Goal: Contribute content: Contribute content

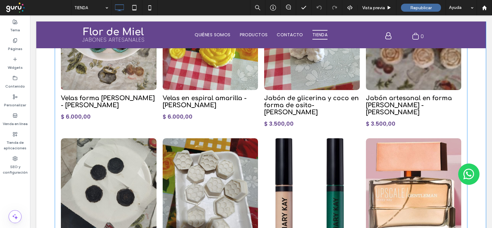
scroll to position [307, 0]
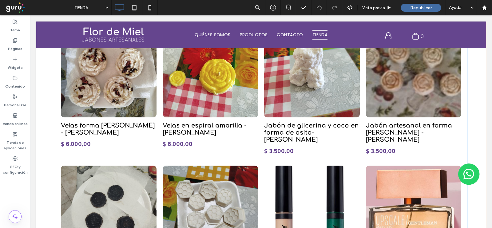
click at [131, 101] on link at bounding box center [108, 68] width 101 height 104
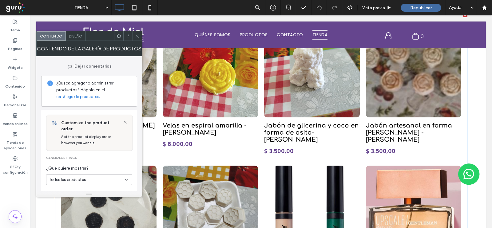
click at [139, 35] on icon at bounding box center [137, 36] width 5 height 5
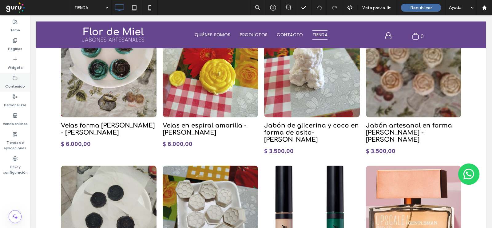
click at [14, 78] on icon at bounding box center [15, 78] width 5 height 5
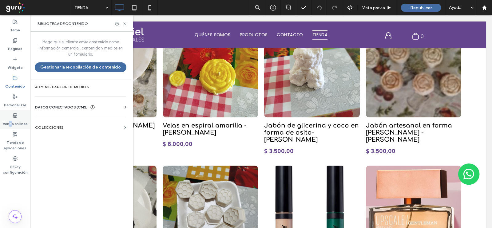
click at [10, 118] on label "Venda en línea" at bounding box center [15, 122] width 25 height 9
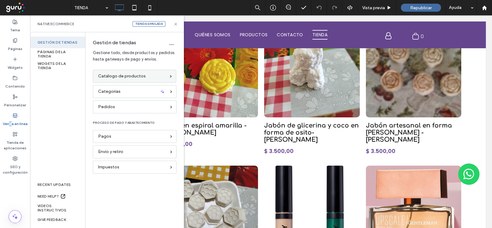
click at [126, 77] on span "Catálogo de productos" at bounding box center [122, 76] width 48 height 7
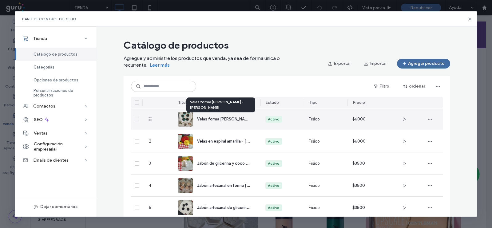
click at [211, 121] on span "Velas forma de rosa - ALMA DE CERA" at bounding box center [241, 119] width 89 height 6
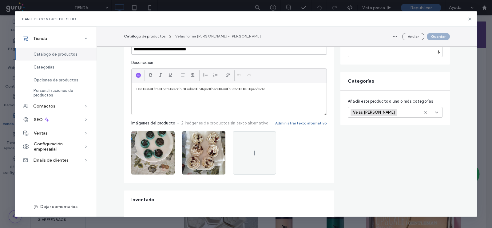
scroll to position [38, 0]
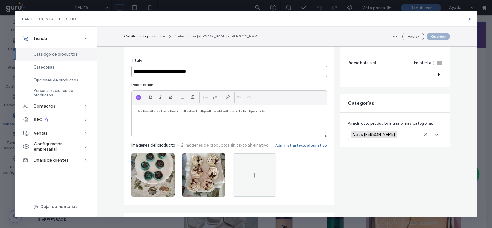
drag, startPoint x: 221, startPoint y: 73, endPoint x: 126, endPoint y: 70, distance: 95.1
click at [126, 70] on div "**********" at bounding box center [229, 127] width 210 height 155
type input "******"
click at [432, 32] on div "Anular Guardar" at bounding box center [420, 37] width 60 height 10
click at [432, 36] on button "Guardar" at bounding box center [438, 36] width 23 height 7
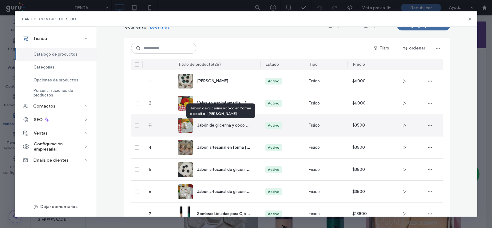
click at [220, 122] on span "Jabón de glicerina y coco en forma de osito- FLOR DE MIEL" at bounding box center [255, 125] width 116 height 6
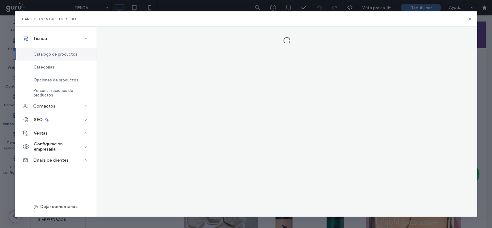
scroll to position [0, 0]
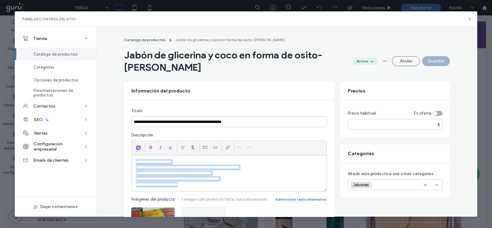
drag, startPoint x: 188, startPoint y: 186, endPoint x: 129, endPoint y: 162, distance: 62.9
click at [132, 162] on div "**********" at bounding box center [229, 174] width 195 height 36
copy div "**********"
click at [63, 52] on span "Catálogo de productos" at bounding box center [56, 54] width 44 height 5
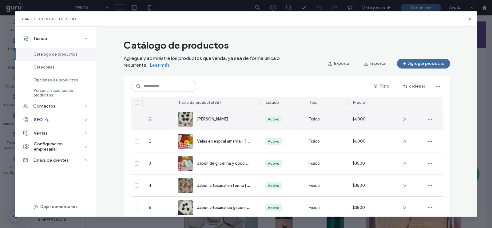
click at [206, 117] on div "jabine" at bounding box center [224, 119] width 54 height 6
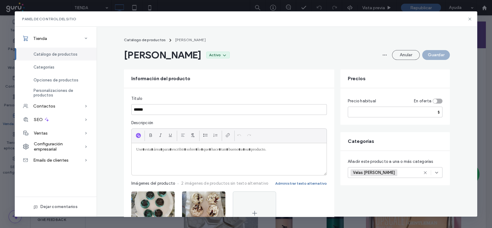
paste div
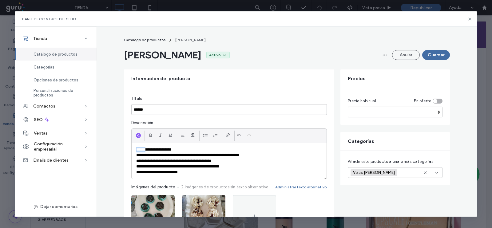
drag, startPoint x: 144, startPoint y: 149, endPoint x: 123, endPoint y: 146, distance: 21.0
click at [124, 146] on div "**********" at bounding box center [229, 167] width 210 height 159
click at [163, 149] on p "**********" at bounding box center [229, 150] width 186 height 6
click at [150, 112] on input "******" at bounding box center [229, 109] width 196 height 11
click at [432, 55] on button "Guardar" at bounding box center [436, 55] width 28 height 10
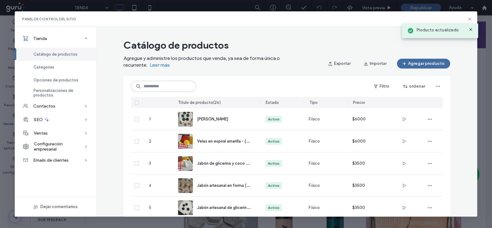
click at [54, 54] on span "Catálogo de productos" at bounding box center [56, 54] width 44 height 5
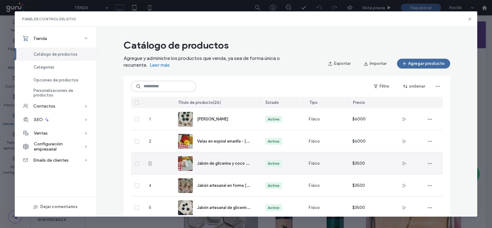
click at [210, 159] on div "Jabón de glicerina y coco en forma de osito- [PERSON_NAME]" at bounding box center [217, 164] width 78 height 22
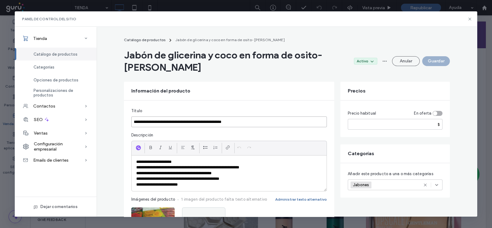
drag, startPoint x: 167, startPoint y: 121, endPoint x: 137, endPoint y: 122, distance: 30.5
click at [131, 121] on input "**********" at bounding box center [229, 122] width 196 height 11
click at [58, 52] on span "Catálogo de productos" at bounding box center [56, 54] width 44 height 5
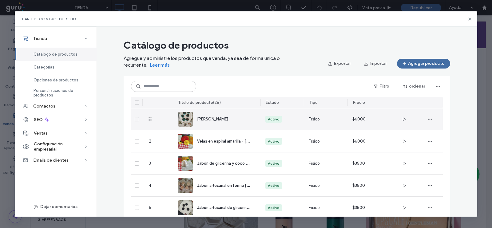
click at [183, 117] on img at bounding box center [185, 119] width 15 height 15
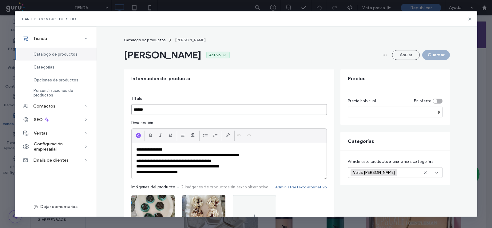
drag, startPoint x: 155, startPoint y: 107, endPoint x: 118, endPoint y: 106, distance: 37.5
paste input "**********"
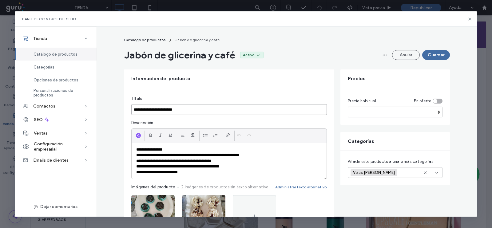
type input "**********"
drag, startPoint x: 394, startPoint y: 109, endPoint x: 314, endPoint y: 106, distance: 80.3
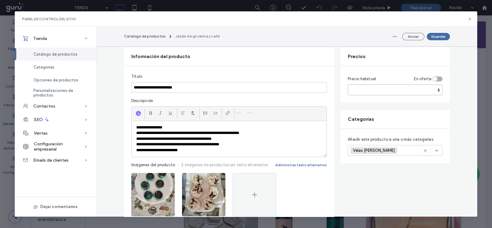
scroll to position [38, 0]
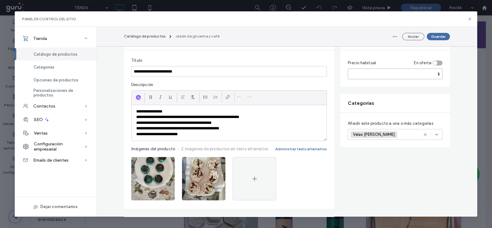
type input "****"
click at [401, 135] on div "Velas ALMA DE CERA +0 Velas ALMA DE CERA +0" at bounding box center [388, 134] width 74 height 10
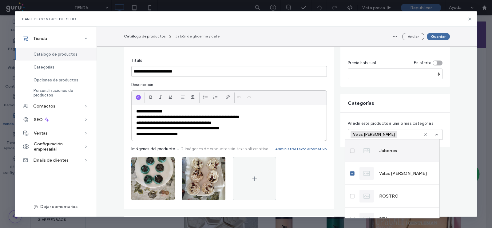
click at [353, 150] on icon at bounding box center [352, 151] width 2 height 2
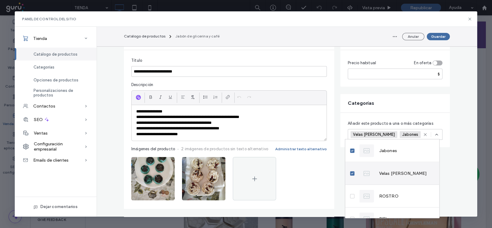
click at [352, 173] on icon at bounding box center [352, 174] width 2 height 2
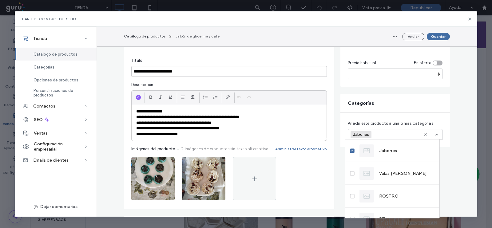
click at [438, 36] on button "Guardar" at bounding box center [438, 36] width 23 height 7
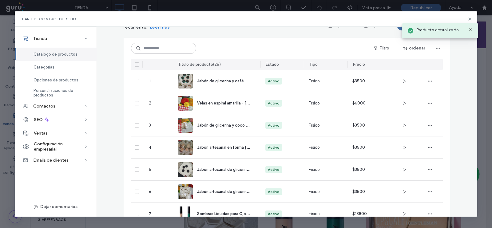
scroll to position [0, 0]
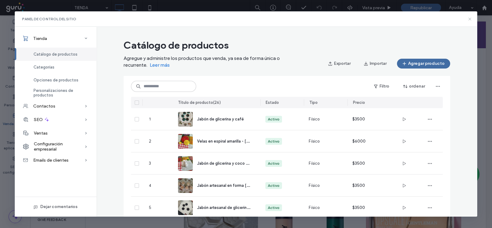
click at [471, 18] on icon at bounding box center [470, 19] width 5 height 5
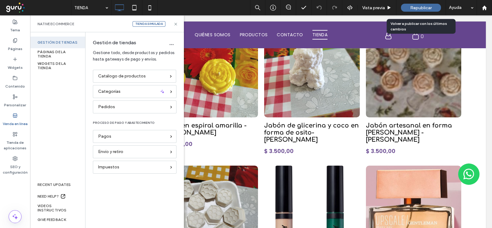
click at [414, 8] on span "Republicar" at bounding box center [421, 7] width 22 height 5
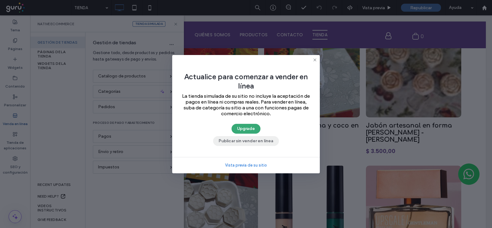
click at [245, 139] on button "Publicar sin vender en línea" at bounding box center [246, 141] width 66 height 10
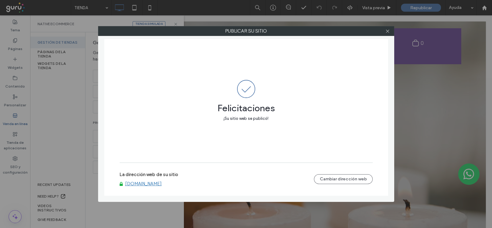
click at [58, 89] on div "Publicar su sitio Felicitaciones ¡Su sitio web se publicó! La dirección web de …" at bounding box center [246, 114] width 492 height 228
click at [162, 183] on link "www.flordemieljabonesartesanales.com" at bounding box center [143, 184] width 37 height 6
click at [389, 30] on icon at bounding box center [387, 31] width 5 height 5
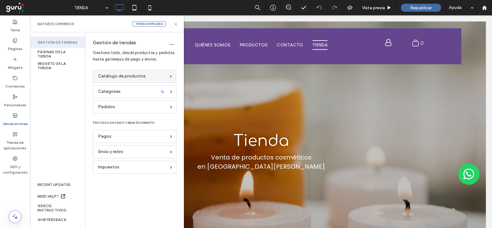
click at [117, 78] on span "Catálogo de productos" at bounding box center [122, 76] width 48 height 7
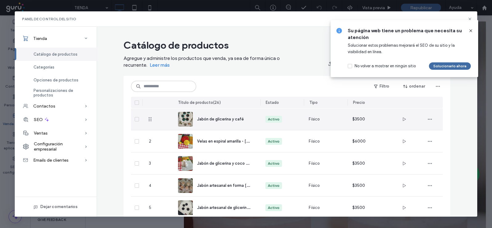
click at [217, 121] on span "Jabón de glicerina y café" at bounding box center [220, 119] width 47 height 5
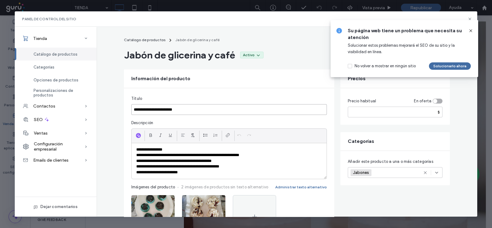
click at [185, 111] on input "**********" at bounding box center [229, 109] width 196 height 11
click at [185, 110] on input "**********" at bounding box center [229, 109] width 196 height 11
type input "**********"
click at [472, 29] on icon at bounding box center [470, 30] width 5 height 5
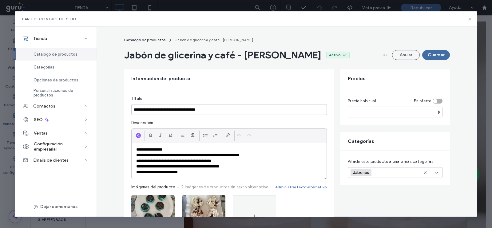
click at [471, 17] on icon at bounding box center [470, 19] width 5 height 5
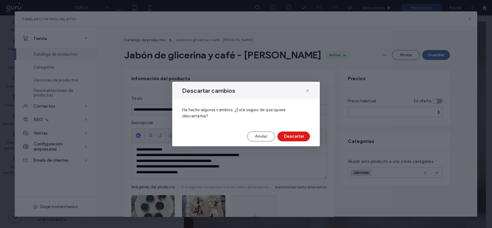
click at [305, 89] on div "Descartar cambios" at bounding box center [246, 91] width 148 height 18
click at [308, 91] on use at bounding box center [307, 90] width 3 height 3
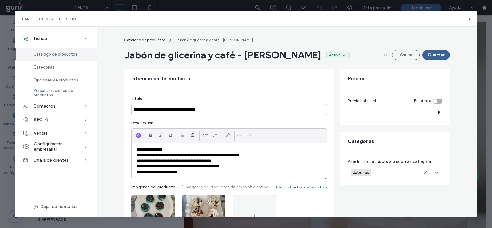
click at [439, 52] on button "Guardar" at bounding box center [436, 55] width 28 height 10
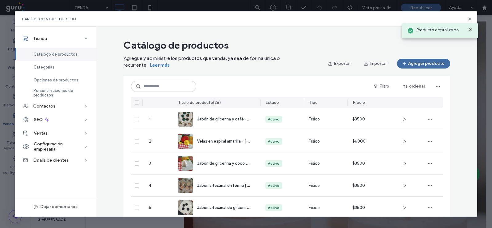
click at [470, 29] on use at bounding box center [470, 29] width 3 height 3
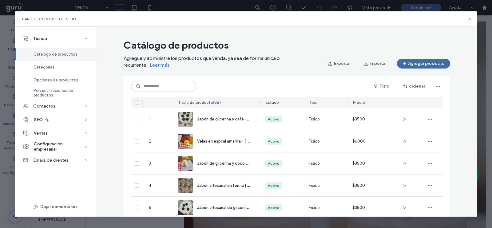
click at [469, 18] on icon at bounding box center [470, 19] width 5 height 5
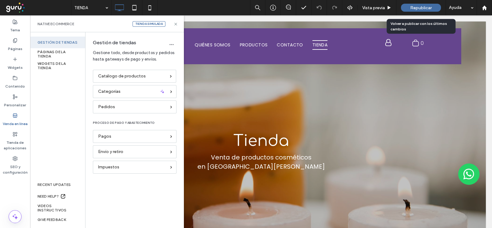
click at [416, 10] on span "Republicar" at bounding box center [421, 7] width 22 height 5
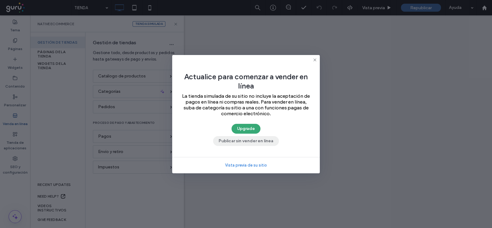
click at [234, 141] on button "Publicar sin vender en línea" at bounding box center [246, 141] width 66 height 10
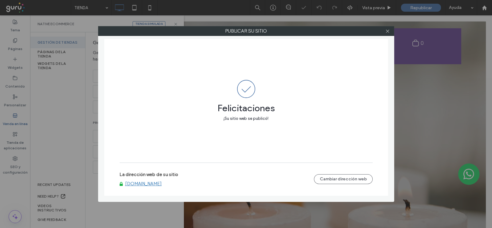
drag, startPoint x: 389, startPoint y: 32, endPoint x: 381, endPoint y: 30, distance: 8.4
click at [388, 32] on icon at bounding box center [387, 31] width 5 height 5
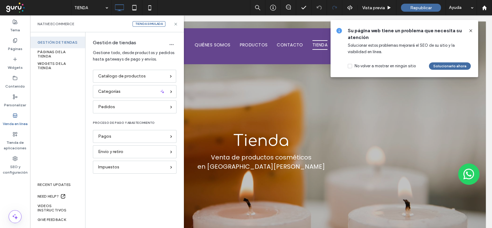
drag, startPoint x: 176, startPoint y: 23, endPoint x: 331, endPoint y: 0, distance: 156.8
click at [176, 23] on icon at bounding box center [175, 24] width 5 height 5
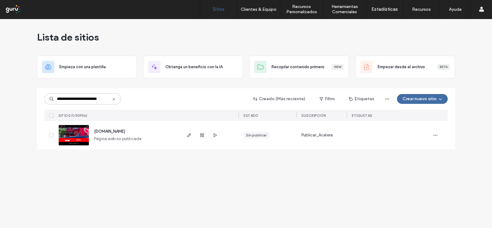
click at [74, 133] on img at bounding box center [74, 146] width 30 height 42
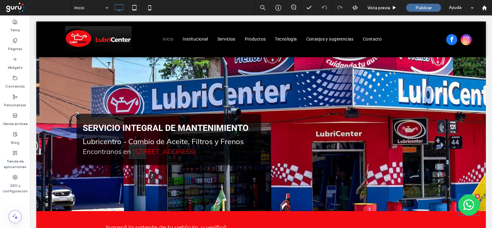
click at [464, 201] on img at bounding box center [469, 205] width 22 height 22
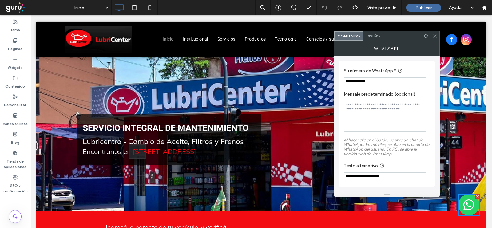
drag, startPoint x: 378, startPoint y: 82, endPoint x: 354, endPoint y: 82, distance: 24.6
click at [354, 82] on input "**********" at bounding box center [385, 82] width 82 height 8
click at [434, 33] on span at bounding box center [435, 35] width 5 height 9
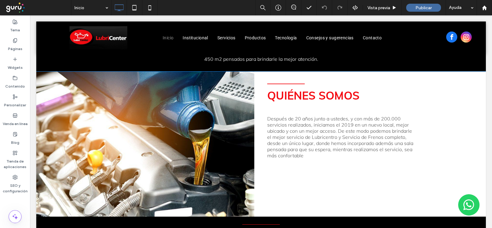
scroll to position [201, 0]
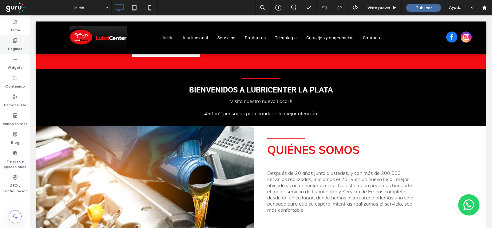
drag, startPoint x: 18, startPoint y: 42, endPoint x: 26, endPoint y: 173, distance: 131.0
click at [18, 42] on div "Páginas" at bounding box center [15, 44] width 30 height 19
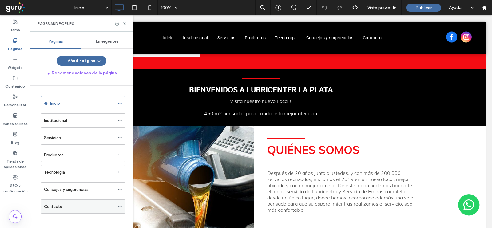
click at [55, 204] on label "Contacto" at bounding box center [53, 206] width 18 height 11
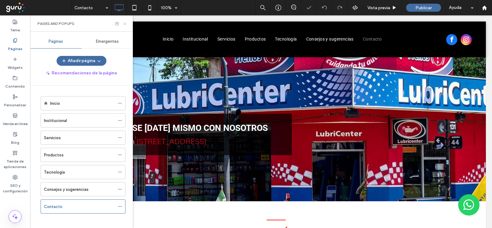
click at [125, 23] on icon at bounding box center [124, 24] width 5 height 5
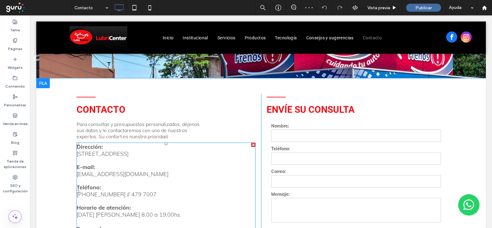
scroll to position [122, 0]
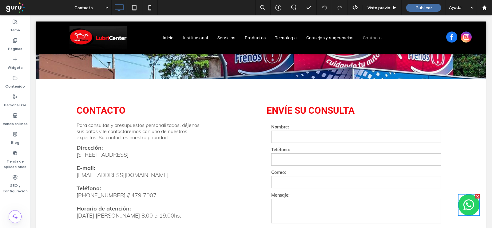
click at [461, 206] on img at bounding box center [469, 205] width 22 height 22
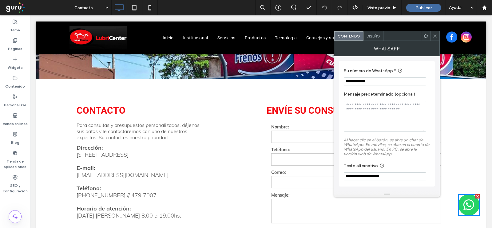
click at [95, 193] on link "221 479 0475" at bounding box center [101, 195] width 49 height 7
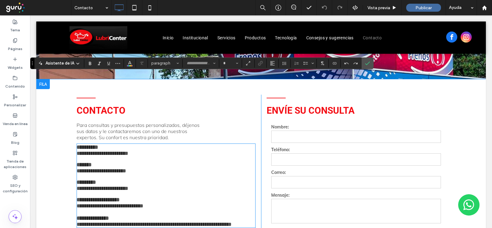
type input "****"
type input "**"
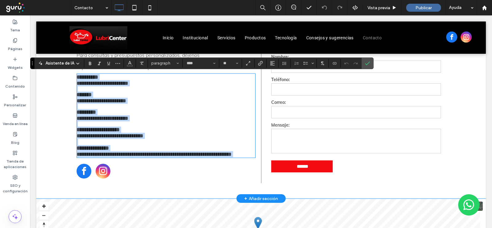
click at [166, 104] on p "**********" at bounding box center [166, 101] width 179 height 6
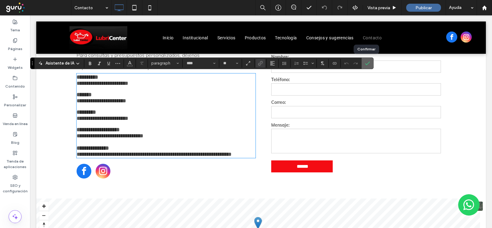
click at [365, 64] on icon "Confirmar" at bounding box center [367, 63] width 5 height 5
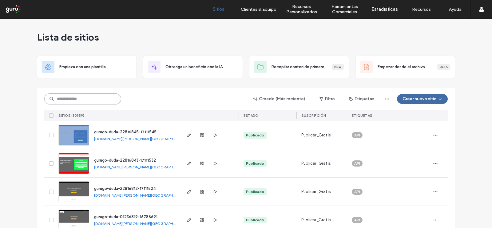
paste input "********"
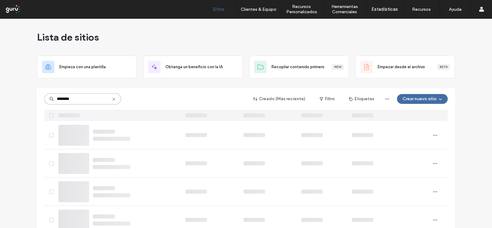
type input "********"
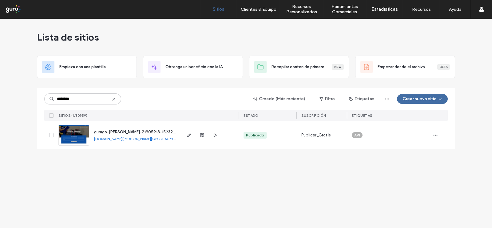
drag, startPoint x: 77, startPoint y: 133, endPoint x: 151, endPoint y: 157, distance: 77.3
click at [77, 133] on img at bounding box center [74, 146] width 30 height 42
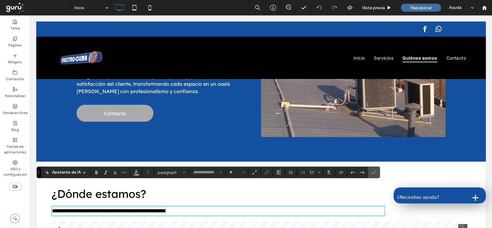
paste div
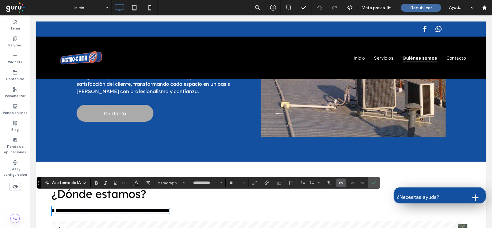
type input "**********"
type input "**"
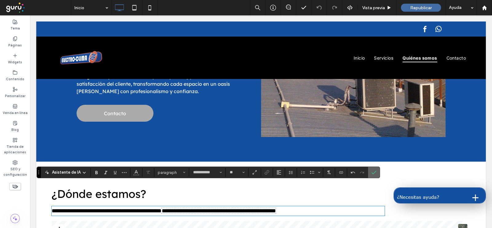
click at [373, 172] on use "Confirmar" at bounding box center [374, 173] width 5 height 4
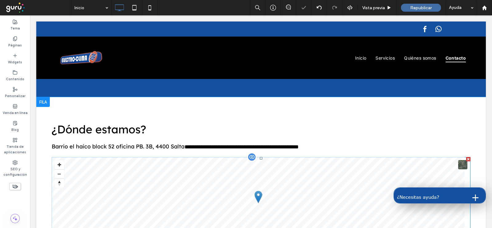
scroll to position [769, 0]
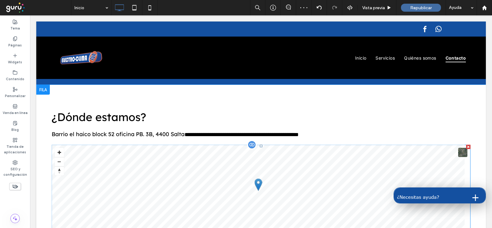
click at [172, 160] on span at bounding box center [261, 191] width 419 height 92
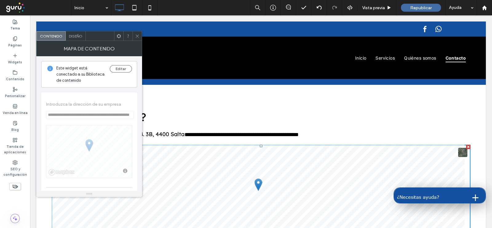
click at [137, 34] on icon at bounding box center [137, 36] width 5 height 5
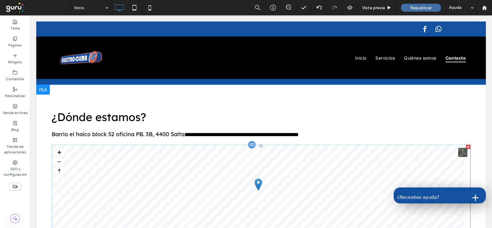
drag, startPoint x: 461, startPoint y: 123, endPoint x: 417, endPoint y: 138, distance: 46.6
click at [466, 145] on div at bounding box center [468, 147] width 4 height 4
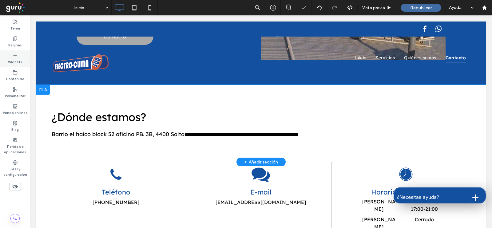
drag, startPoint x: 14, startPoint y: 59, endPoint x: 4, endPoint y: 71, distance: 15.1
click at [14, 59] on label "Widgets" at bounding box center [15, 61] width 14 height 7
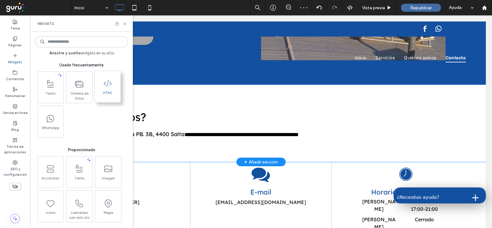
click at [111, 93] on span "HTML" at bounding box center [108, 94] width 26 height 9
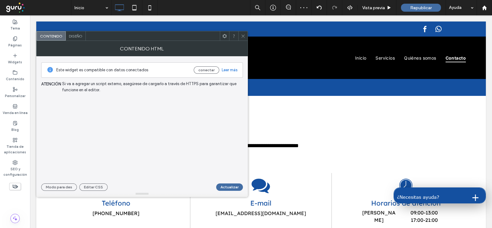
scroll to position [780, 0]
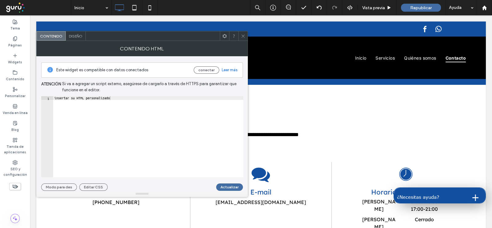
click at [244, 39] on span at bounding box center [243, 35] width 5 height 9
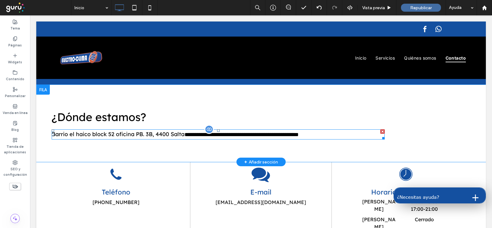
click at [202, 132] on span "**********" at bounding box center [242, 135] width 114 height 6
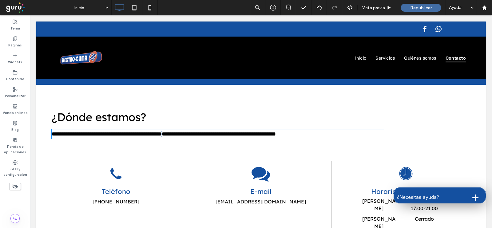
type input "**********"
type input "**"
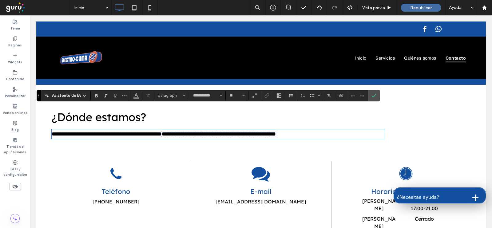
drag, startPoint x: 186, startPoint y: 109, endPoint x: 352, endPoint y: 108, distance: 166.1
click at [354, 130] on p "**********" at bounding box center [218, 134] width 333 height 8
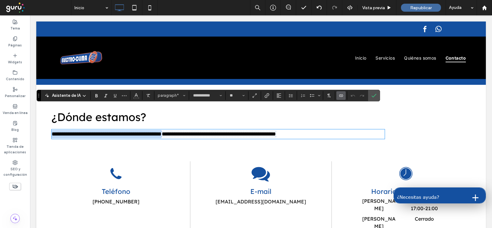
click at [348, 130] on p "**********" at bounding box center [218, 134] width 333 height 8
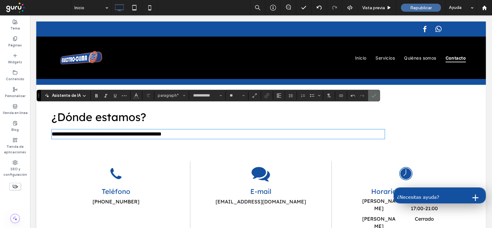
click at [372, 94] on icon "Confirmar" at bounding box center [374, 95] width 5 height 5
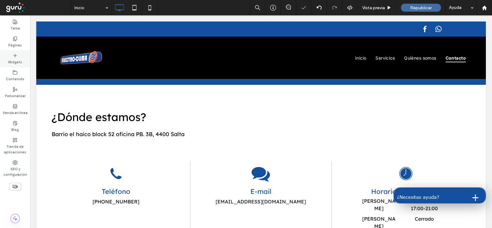
click at [14, 61] on label "Widgets" at bounding box center [15, 61] width 14 height 7
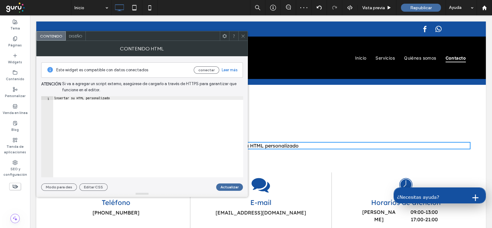
click at [245, 34] on div at bounding box center [242, 35] width 9 height 9
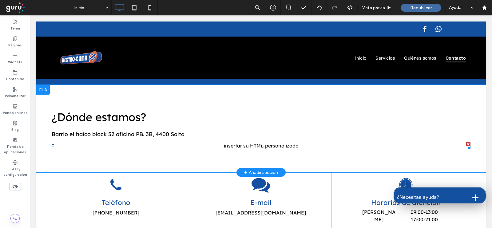
click at [220, 142] on span at bounding box center [261, 145] width 419 height 7
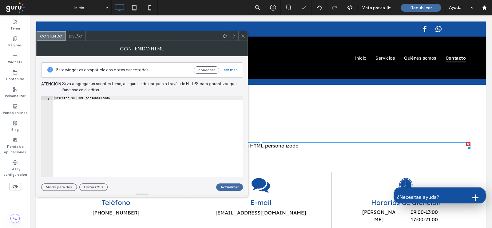
click at [243, 36] on icon at bounding box center [243, 36] width 5 height 5
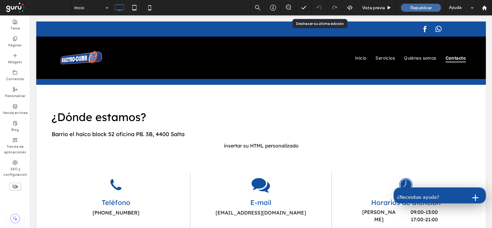
click at [320, 6] on icon at bounding box center [319, 7] width 5 height 5
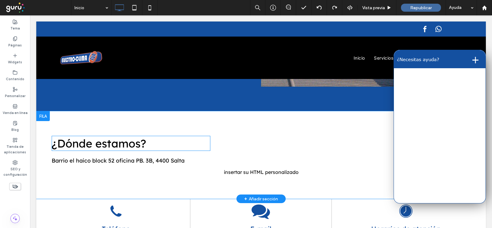
scroll to position [736, 0]
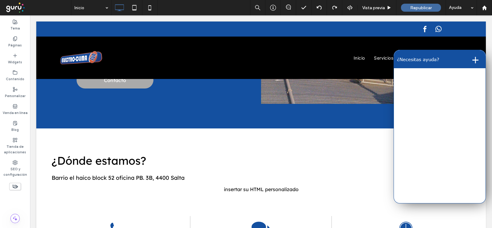
click at [471, 59] on button "+" at bounding box center [475, 59] width 14 height 12
click at [472, 59] on button "-" at bounding box center [477, 59] width 11 height 12
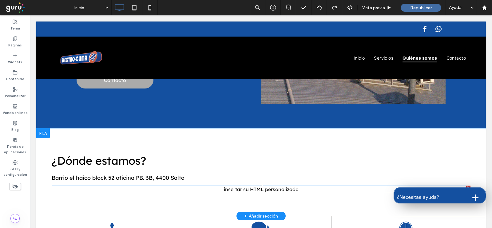
click at [466, 186] on div at bounding box center [468, 188] width 4 height 4
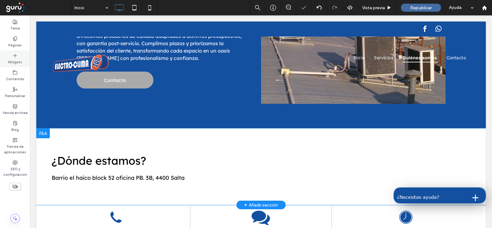
click at [13, 57] on icon at bounding box center [15, 55] width 5 height 5
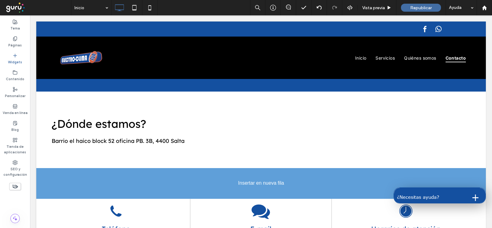
scroll to position [775, 0]
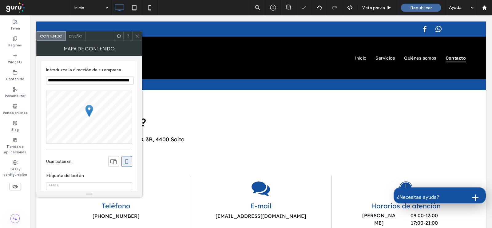
type input "**********"
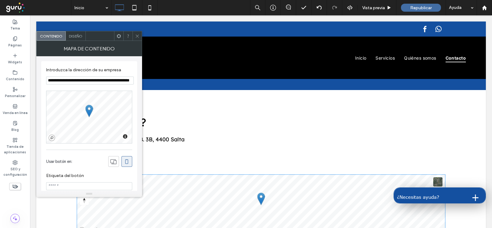
click at [137, 82] on div "**********" at bounding box center [89, 184] width 96 height 247
click at [76, 82] on input "**********" at bounding box center [90, 81] width 88 height 8
click at [48, 77] on input "**********" at bounding box center [90, 81] width 88 height 8
click at [51, 78] on input "**********" at bounding box center [90, 81] width 88 height 8
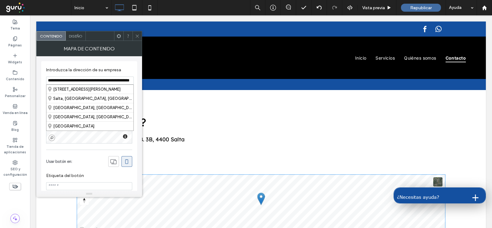
click at [50, 80] on input "**********" at bounding box center [90, 81] width 88 height 8
drag, startPoint x: 47, startPoint y: 79, endPoint x: 139, endPoint y: 85, distance: 91.5
click at [139, 85] on div "**********" at bounding box center [89, 123] width 106 height 135
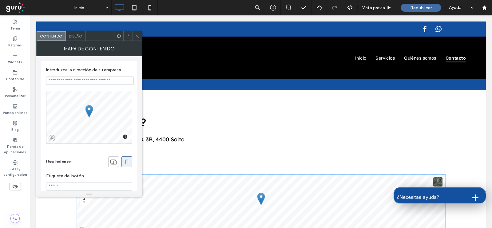
scroll to position [0, 0]
paste input "**********"
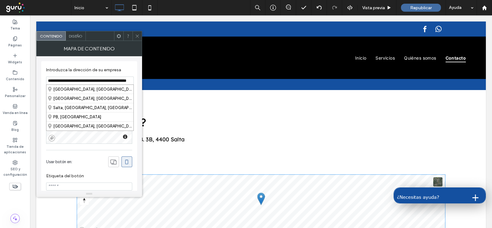
type input "**********"
click at [135, 34] on icon at bounding box center [137, 36] width 5 height 5
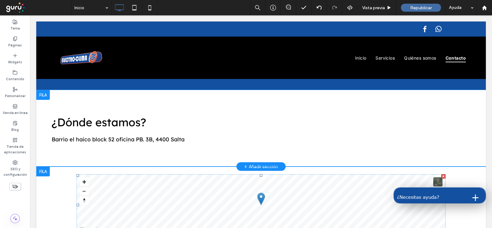
click at [171, 174] on span at bounding box center [261, 205] width 369 height 62
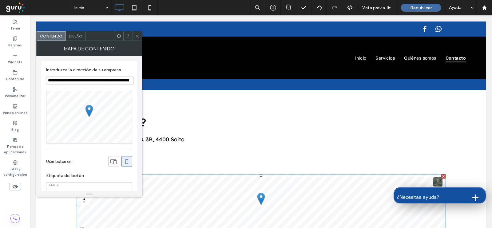
type input "**********"
click at [136, 34] on icon at bounding box center [137, 36] width 5 height 5
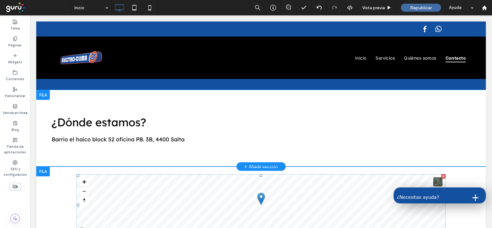
drag, startPoint x: 441, startPoint y: 153, endPoint x: 453, endPoint y: 170, distance: 20.9
click at [441, 174] on div at bounding box center [443, 176] width 4 height 4
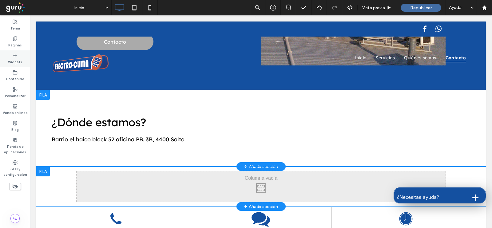
drag, startPoint x: 18, startPoint y: 61, endPoint x: 82, endPoint y: 62, distance: 64.0
click at [18, 61] on label "Widgets" at bounding box center [15, 61] width 14 height 7
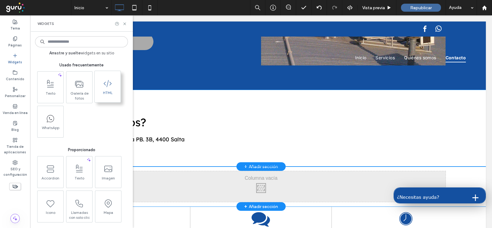
click at [104, 89] on span at bounding box center [108, 84] width 26 height 14
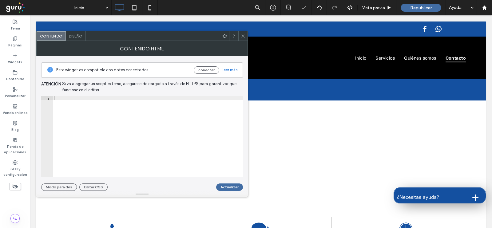
scroll to position [785, 0]
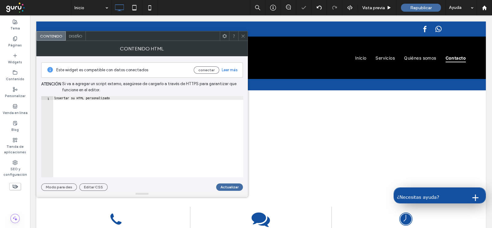
click at [243, 35] on icon at bounding box center [243, 36] width 5 height 5
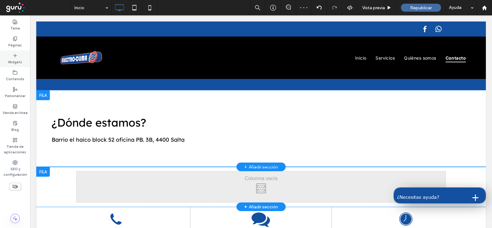
click at [17, 51] on div "Widgets" at bounding box center [15, 58] width 30 height 17
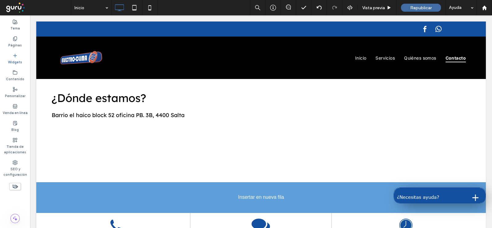
scroll to position [813, 0]
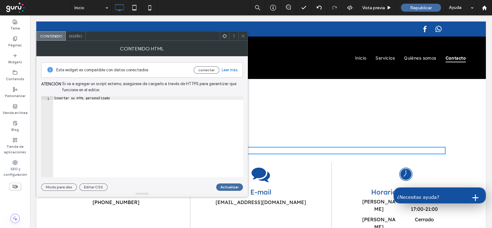
click at [127, 100] on div "insertar su HTML personalizado" at bounding box center [148, 140] width 190 height 89
type textarea "**********"
click at [48, 97] on div "**********" at bounding box center [142, 136] width 202 height 81
paste textarea "**********"
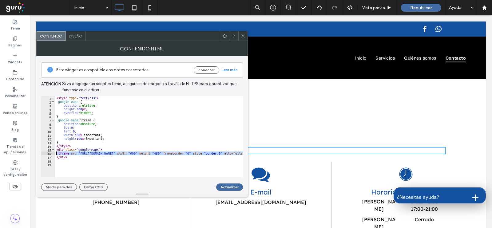
click at [50, 153] on div "16" at bounding box center [48, 154] width 14 height 4
type textarea "**********"
paste textarea "Cursor at row 16"
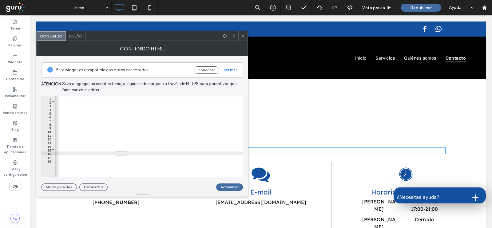
scroll to position [0, 566]
type textarea "**********"
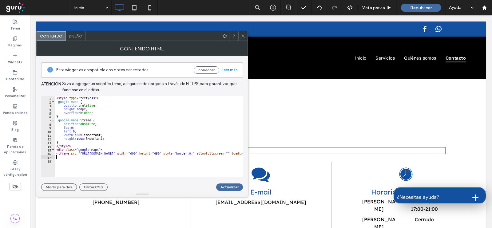
drag, startPoint x: 127, startPoint y: 153, endPoint x: 218, endPoint y: 156, distance: 90.8
click at [239, 158] on div "< style type = "text/css" > .google-maps { position : relative ; height : 300 p…" at bounding box center [435, 137] width 761 height 83
click at [50, 152] on div "16" at bounding box center [48, 154] width 14 height 4
type textarea "**********"
click at [52, 150] on span "Toggle code folding, rows 15 through 16" at bounding box center [52, 150] width 3 height 4
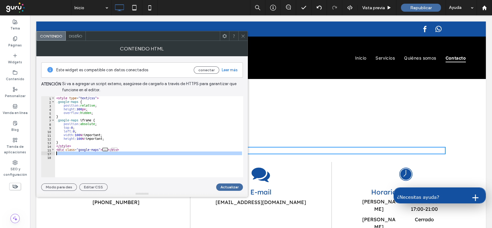
click at [50, 153] on div "17" at bounding box center [48, 154] width 14 height 4
click at [243, 36] on use at bounding box center [242, 35] width 3 height 3
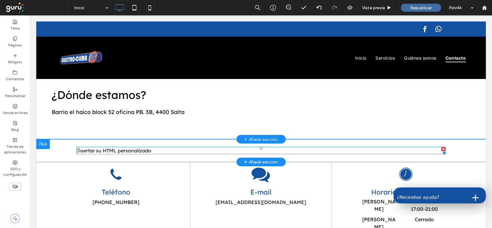
click at [147, 147] on span at bounding box center [261, 150] width 369 height 7
click at [141, 125] on div at bounding box center [148, 136] width 190 height 81
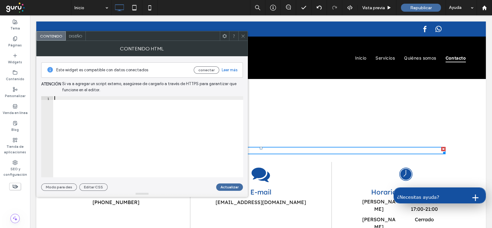
type textarea "**********"
click at [113, 98] on div "insertar su HTML personalizado" at bounding box center [148, 140] width 190 height 89
drag, startPoint x: 122, startPoint y: 99, endPoint x: 50, endPoint y: 97, distance: 71.7
click at [50, 97] on div "**********" at bounding box center [142, 136] width 202 height 81
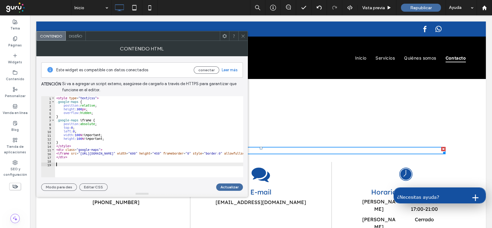
click at [49, 154] on div "16" at bounding box center [48, 154] width 14 height 4
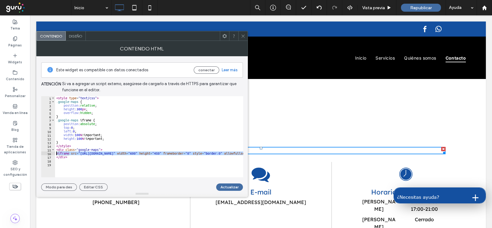
type textarea "******"
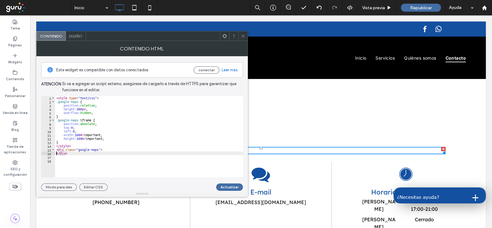
paste textarea "Cursor at row 16"
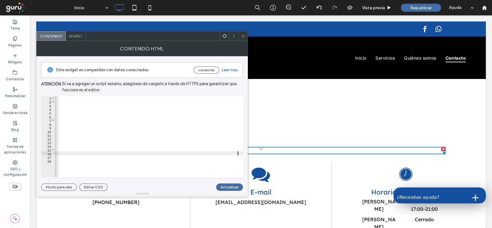
scroll to position [0, 566]
click at [241, 35] on icon at bounding box center [243, 36] width 5 height 5
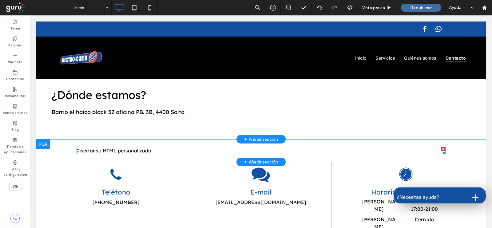
click at [163, 147] on span at bounding box center [261, 150] width 369 height 7
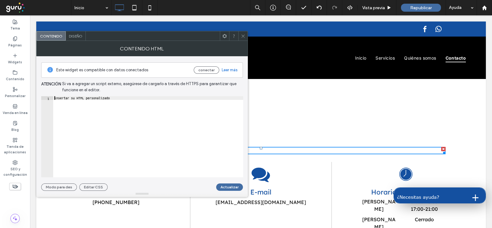
click at [54, 96] on div "insertar su HTML personalizado" at bounding box center [148, 140] width 190 height 89
paste textarea "Cursor at row 1"
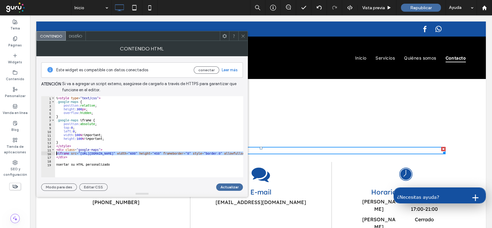
click at [49, 152] on div "16" at bounding box center [48, 154] width 14 height 4
type textarea "******"
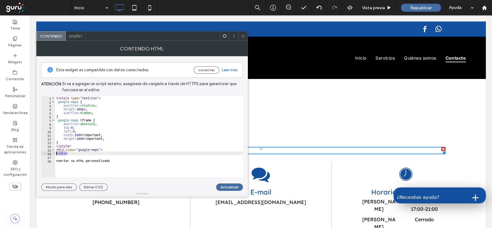
drag, startPoint x: 76, startPoint y: 154, endPoint x: 57, endPoint y: 154, distance: 18.8
click at [57, 154] on div "i < style type = "text/css" > .google-maps { position : relative ; height : 300…" at bounding box center [149, 140] width 188 height 89
paste textarea "Cursor at row 16"
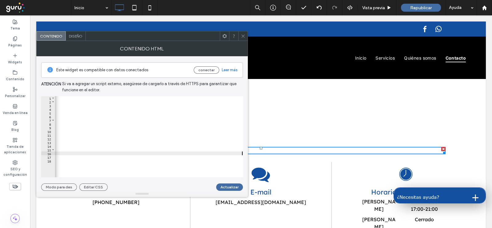
scroll to position [0, 561]
click at [225, 186] on button "Actualizar" at bounding box center [229, 187] width 27 height 7
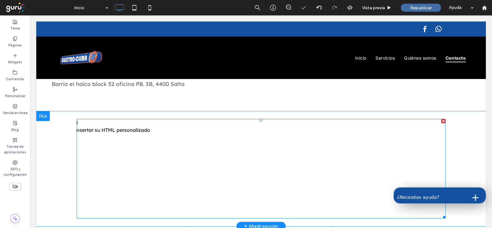
scroll to position [850, 0]
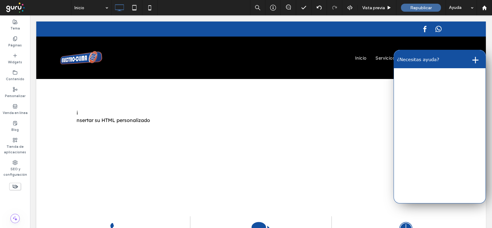
click at [469, 59] on button "+" at bounding box center [475, 59] width 14 height 12
click at [472, 58] on button "-" at bounding box center [477, 59] width 11 height 12
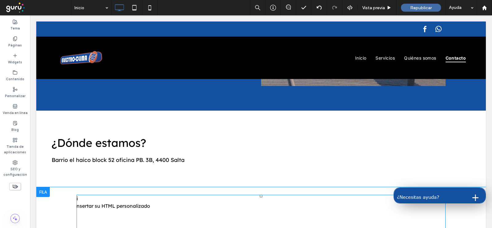
scroll to position [812, 0]
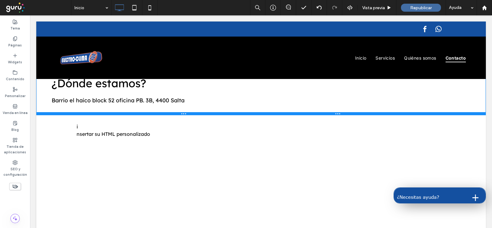
drag, startPoint x: 297, startPoint y: 115, endPoint x: 308, endPoint y: 124, distance: 14.2
click at [293, 112] on div at bounding box center [261, 113] width 450 height 3
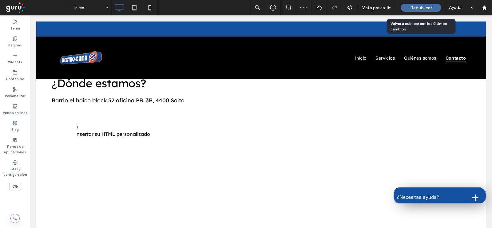
click at [419, 7] on span "Republicar" at bounding box center [421, 7] width 22 height 5
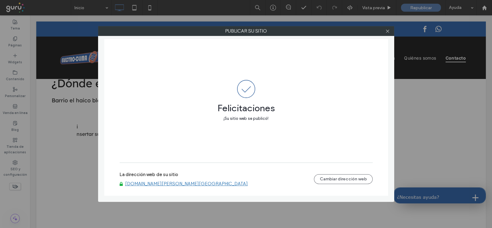
click at [197, 182] on link "gurugo-duda-21905918-15732633.argentina.publicar.guru" at bounding box center [186, 184] width 123 height 6
click at [386, 31] on icon at bounding box center [387, 31] width 5 height 5
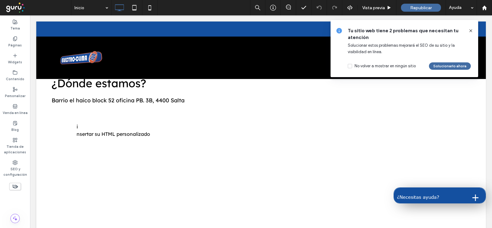
drag, startPoint x: 471, startPoint y: 27, endPoint x: 402, endPoint y: 1, distance: 73.1
click at [471, 27] on span at bounding box center [470, 30] width 5 height 7
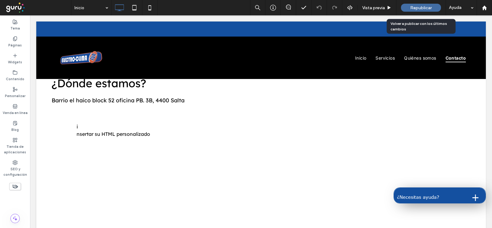
click at [423, 7] on span "Republicar" at bounding box center [421, 7] width 22 height 5
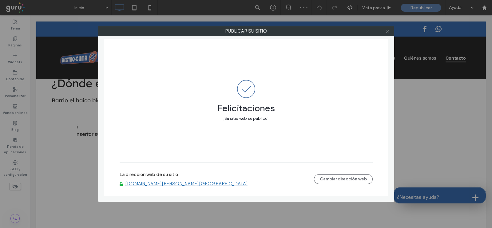
click at [388, 32] on icon at bounding box center [387, 31] width 5 height 5
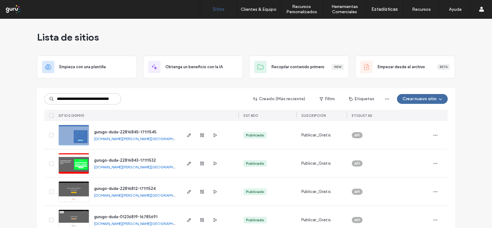
scroll to position [0, 52]
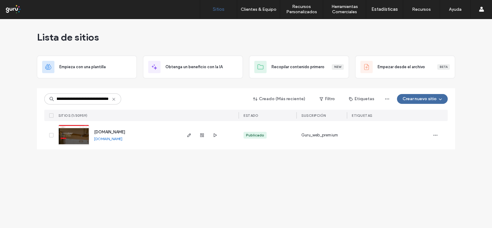
type input "**********"
click at [69, 133] on img at bounding box center [74, 146] width 30 height 42
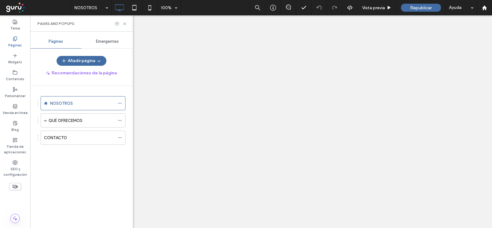
click at [67, 116] on div "QUÉ OFRECEMOS" at bounding box center [82, 121] width 66 height 14
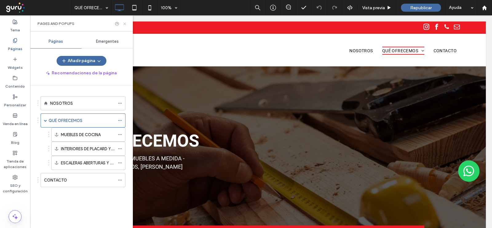
click at [124, 22] on icon at bounding box center [124, 24] width 5 height 5
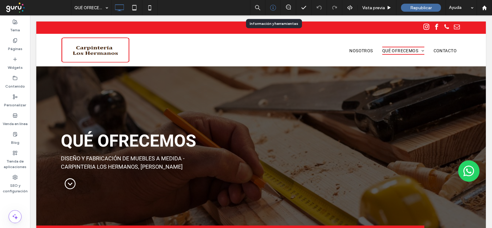
click at [272, 5] on icon at bounding box center [273, 8] width 6 height 6
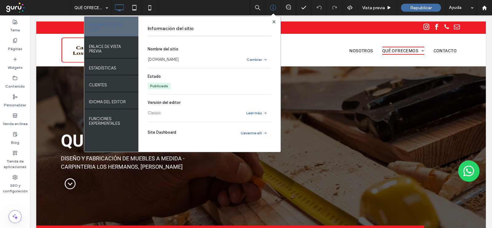
click at [164, 61] on link "[DOMAIN_NAME]" at bounding box center [163, 60] width 31 height 6
click at [273, 22] on use at bounding box center [273, 21] width 3 height 3
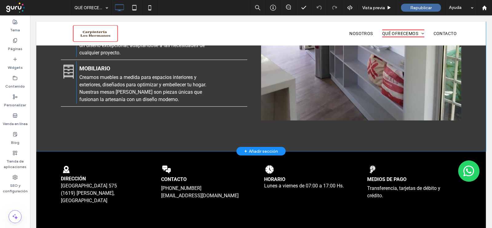
scroll to position [961, 0]
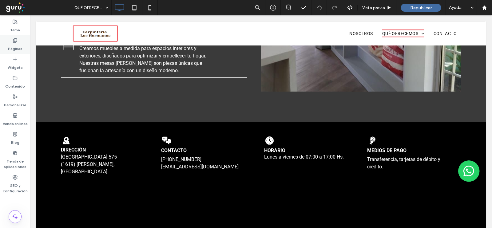
click at [17, 40] on use at bounding box center [14, 40] width 3 height 4
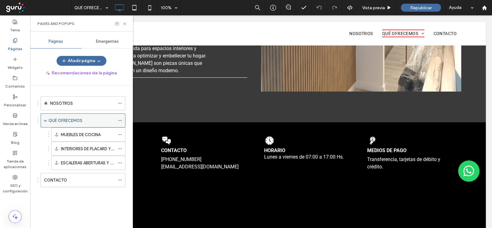
click at [73, 120] on label "QUÉ OFRECEMOS" at bounding box center [66, 120] width 34 height 11
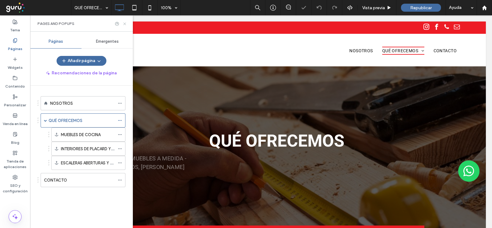
click at [124, 22] on icon at bounding box center [124, 24] width 5 height 5
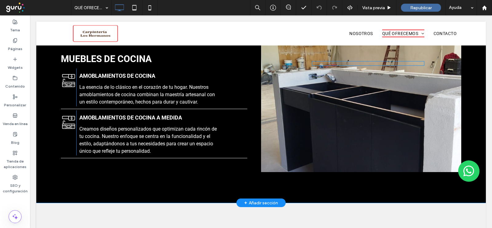
scroll to position [384, 0]
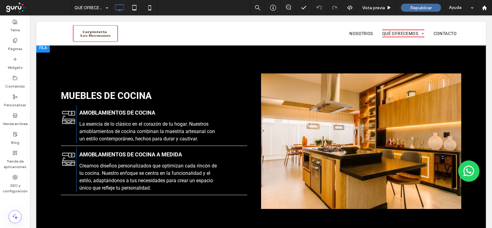
click at [392, 129] on div at bounding box center [361, 142] width 200 height 136
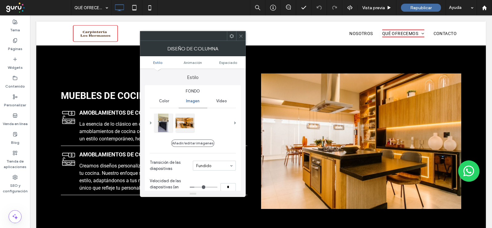
click at [241, 34] on icon at bounding box center [241, 36] width 5 height 5
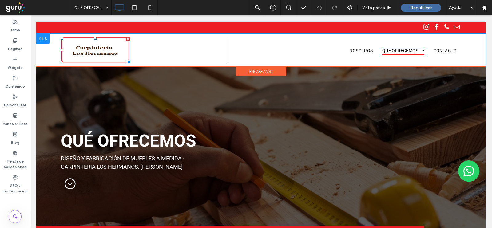
click at [108, 51] on img at bounding box center [95, 50] width 69 height 26
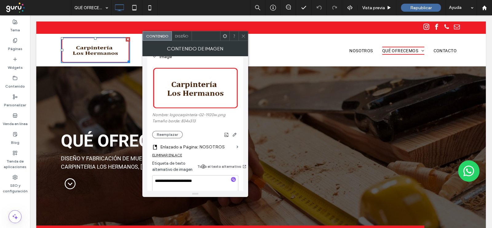
scroll to position [115, 0]
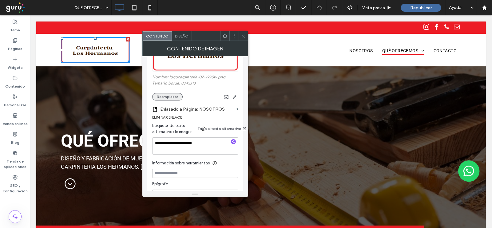
click at [161, 96] on button "Reemplazar" at bounding box center [167, 96] width 30 height 7
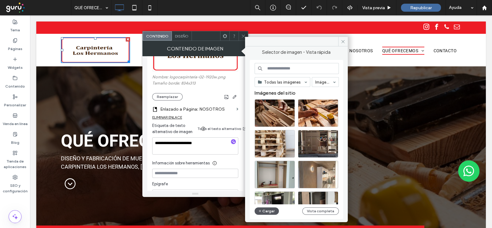
click at [267, 210] on button "Cargar" at bounding box center [267, 211] width 25 height 7
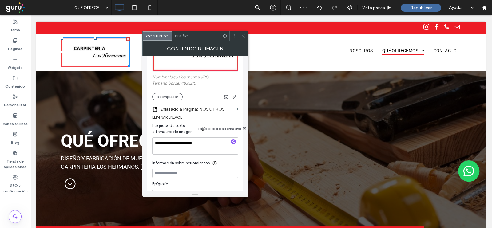
click at [243, 37] on icon at bounding box center [243, 36] width 5 height 5
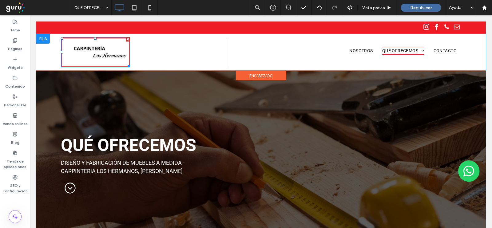
click at [76, 52] on img at bounding box center [95, 52] width 69 height 30
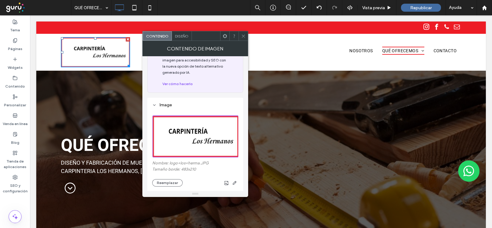
scroll to position [38, 0]
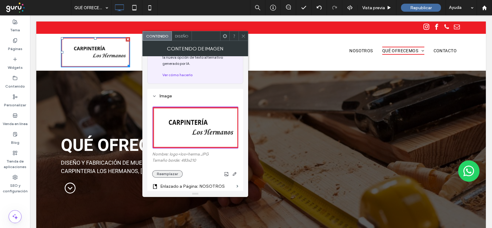
click at [166, 174] on button "Reemplazar" at bounding box center [167, 173] width 30 height 7
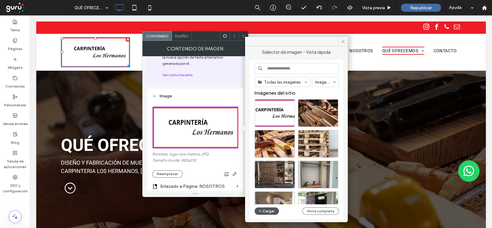
click at [273, 209] on button "Cargar" at bounding box center [267, 211] width 25 height 7
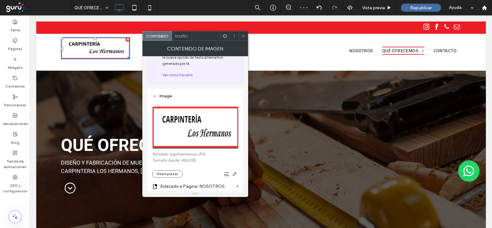
click at [243, 39] on span at bounding box center [243, 35] width 5 height 9
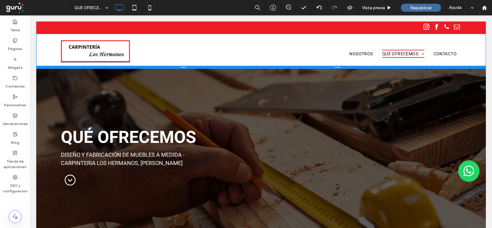
drag, startPoint x: 297, startPoint y: 61, endPoint x: 301, endPoint y: 66, distance: 6.9
click at [301, 66] on div at bounding box center [261, 67] width 450 height 3
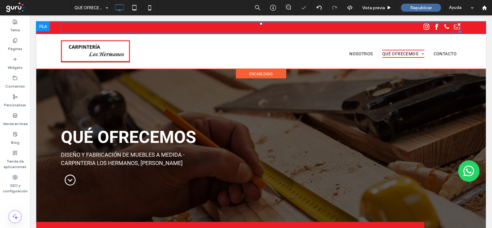
click at [414, 26] on div at bounding box center [261, 27] width 400 height 10
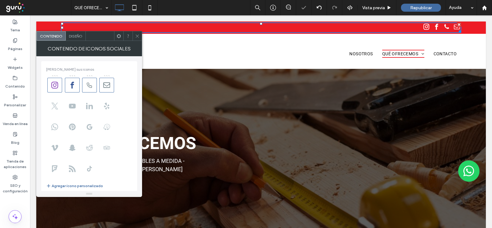
click at [136, 34] on icon at bounding box center [137, 36] width 5 height 5
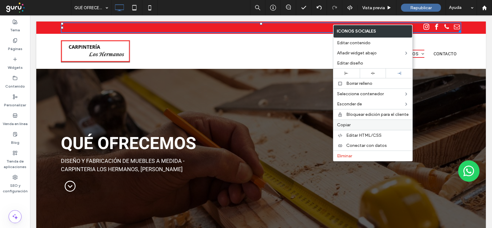
click at [347, 122] on span "Copiar" at bounding box center [344, 124] width 14 height 5
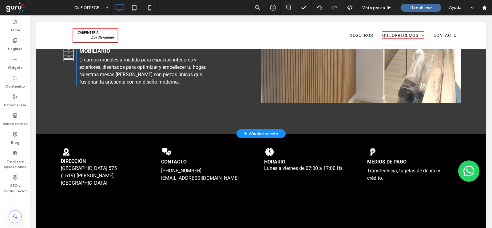
scroll to position [932, 0]
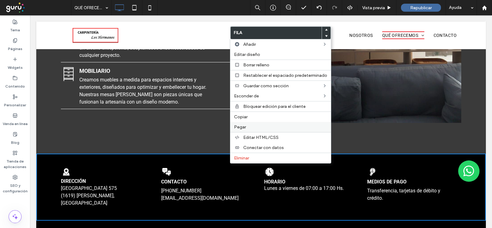
click at [247, 125] on label "Pegar" at bounding box center [280, 127] width 93 height 5
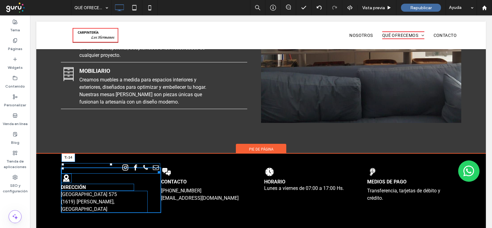
drag, startPoint x: 111, startPoint y: 171, endPoint x: 111, endPoint y: 166, distance: 4.3
click at [111, 166] on div at bounding box center [111, 164] width 2 height 2
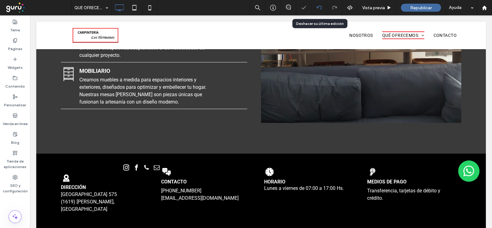
click at [320, 8] on icon at bounding box center [319, 7] width 5 height 5
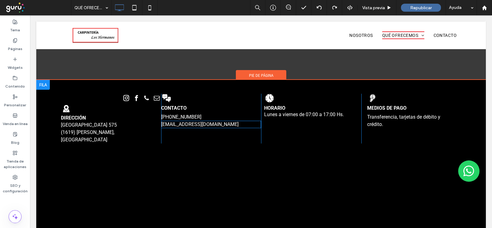
scroll to position [937, 0]
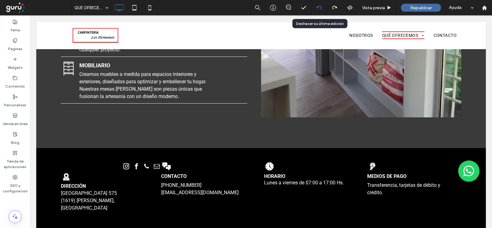
click at [315, 11] on div at bounding box center [319, 7] width 15 height 15
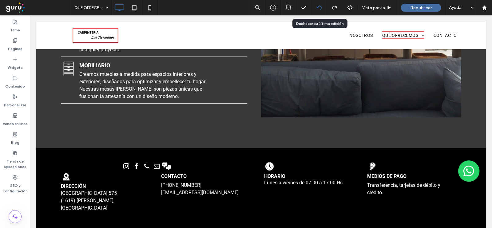
click at [320, 8] on icon at bounding box center [319, 7] width 5 height 5
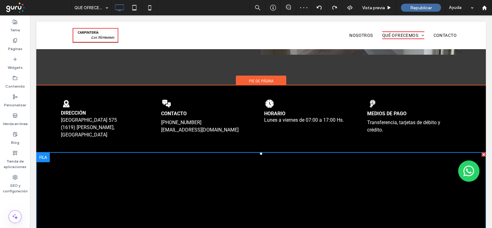
scroll to position [961, 0]
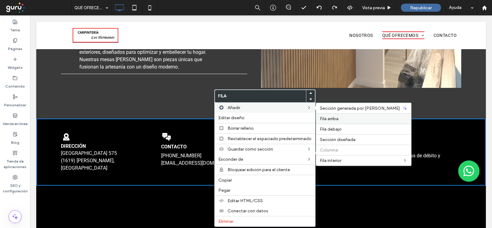
drag, startPoint x: 337, startPoint y: 117, endPoint x: 289, endPoint y: 104, distance: 50.2
click at [337, 117] on span "Fila arriba" at bounding box center [329, 118] width 19 height 5
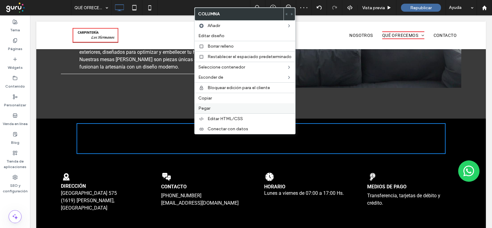
click at [209, 107] on span "Pegar" at bounding box center [204, 108] width 12 height 5
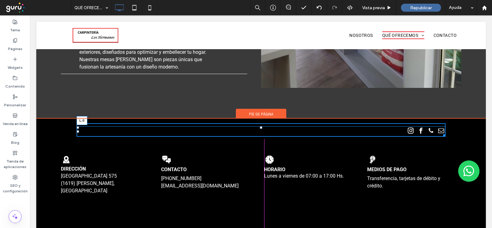
drag, startPoint x: 75, startPoint y: 133, endPoint x: 336, endPoint y: 154, distance: 261.4
click at [306, 138] on div "Click To Paste Click To Paste L:0 + Añadir sección" at bounding box center [261, 130] width 450 height 23
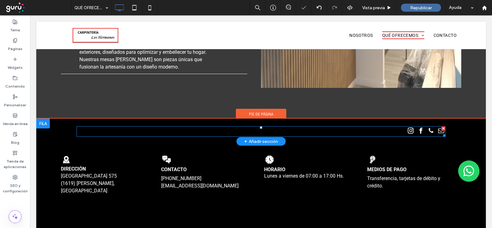
click at [375, 130] on div at bounding box center [261, 131] width 369 height 10
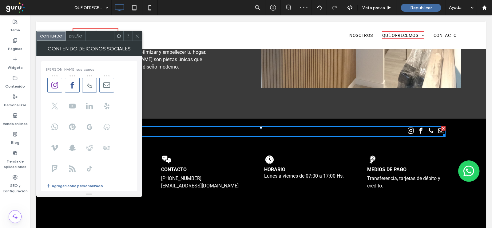
click at [119, 35] on icon at bounding box center [119, 36] width 5 height 5
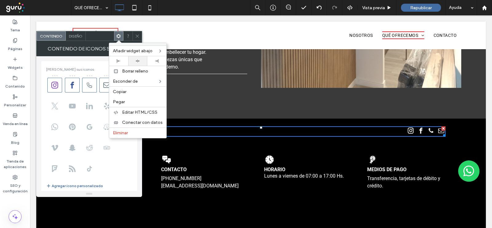
click at [137, 59] on icon at bounding box center [138, 61] width 4 height 4
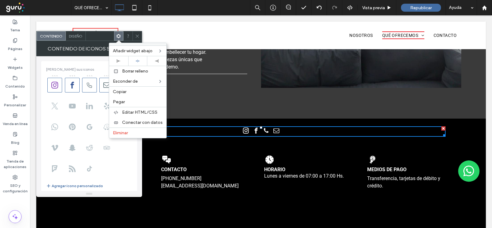
click at [73, 38] on div "Diseño" at bounding box center [76, 35] width 20 height 9
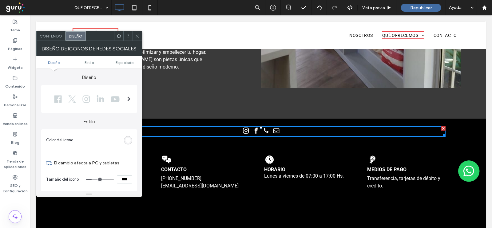
type input "**"
type input "****"
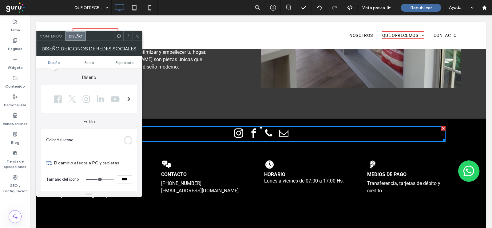
type input "**"
type input "****"
type input "**"
click at [98, 179] on input "range" at bounding box center [100, 179] width 28 height 1
click at [136, 35] on use at bounding box center [137, 35] width 3 height 3
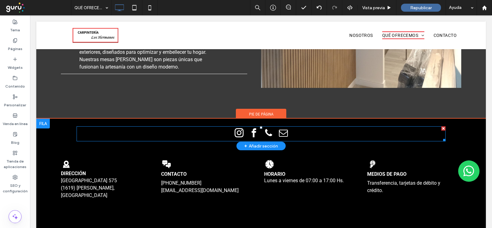
click at [225, 133] on div at bounding box center [261, 133] width 369 height 15
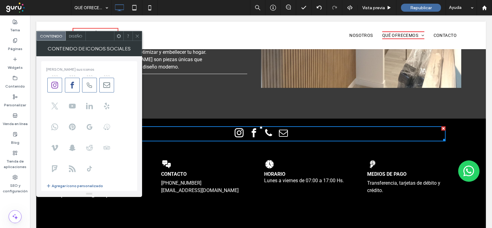
click at [74, 38] on div "Diseño" at bounding box center [76, 35] width 20 height 9
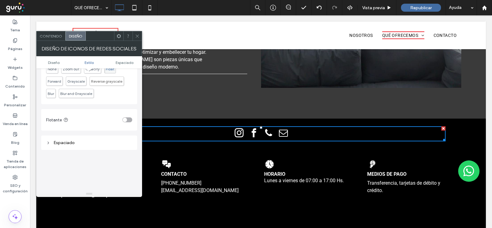
scroll to position [192, 0]
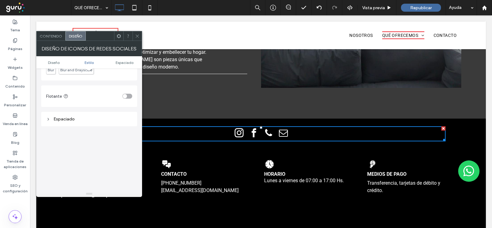
click at [139, 38] on span at bounding box center [137, 35] width 5 height 9
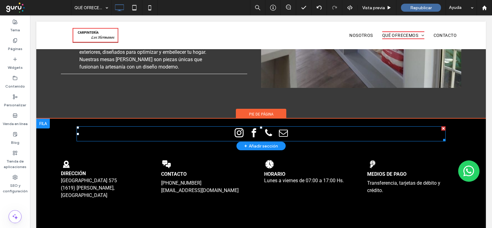
click at [77, 127] on div "Click To Paste Click To Paste" at bounding box center [261, 132] width 369 height 18
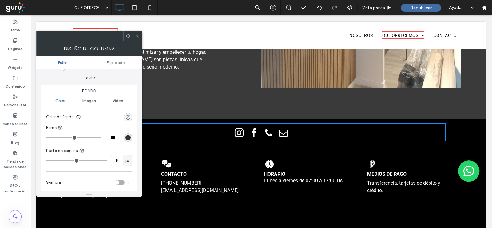
type input "*"
type input "***"
type input "*"
click at [57, 137] on input "range" at bounding box center [73, 137] width 55 height 1
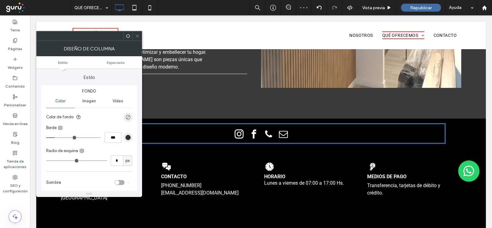
click at [137, 38] on icon at bounding box center [137, 36] width 5 height 5
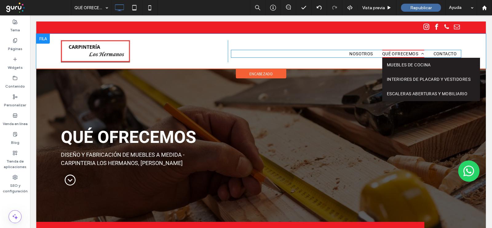
scroll to position [0, 0]
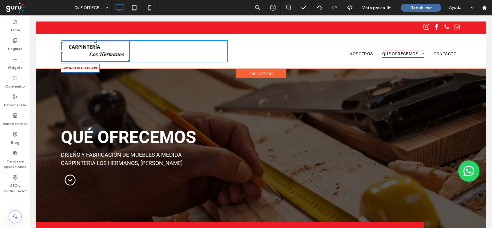
drag, startPoint x: 129, startPoint y: 59, endPoint x: 221, endPoint y: 86, distance: 95.3
click at [190, 62] on div "W:343.138 H:110.339 Click To Paste" at bounding box center [144, 51] width 167 height 22
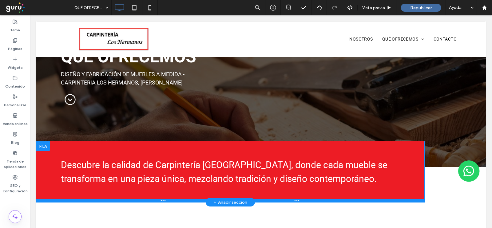
scroll to position [153, 0]
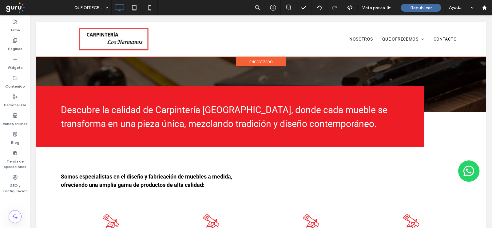
click at [87, 36] on div at bounding box center [261, 39] width 450 height 35
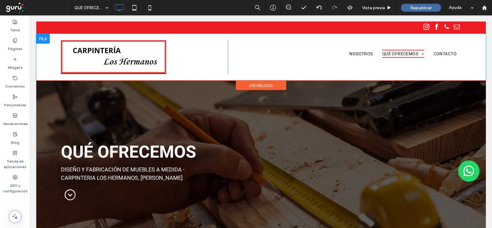
scroll to position [0, 0]
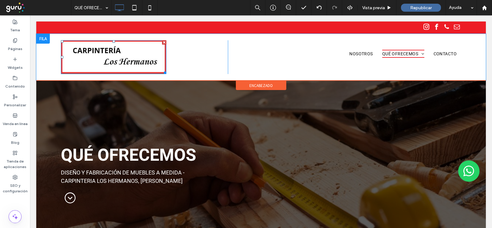
click at [98, 48] on img at bounding box center [113, 57] width 105 height 34
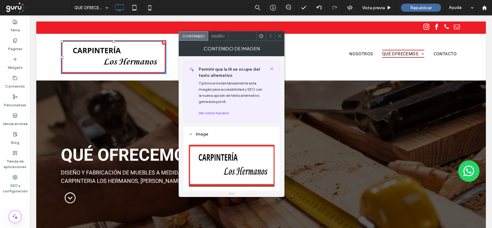
click at [216, 36] on span "Diseño" at bounding box center [218, 36] width 14 height 5
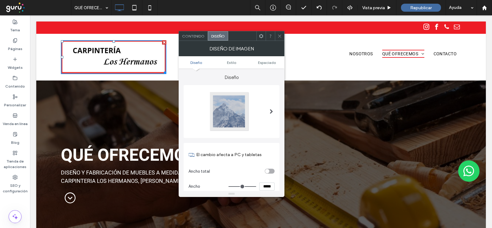
click at [194, 35] on span "Contenido" at bounding box center [193, 36] width 22 height 5
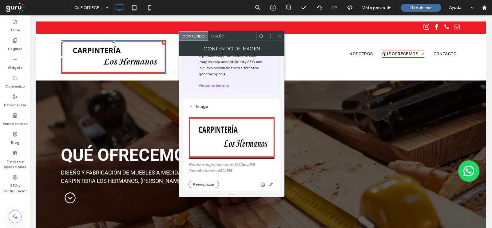
scroll to position [38, 0]
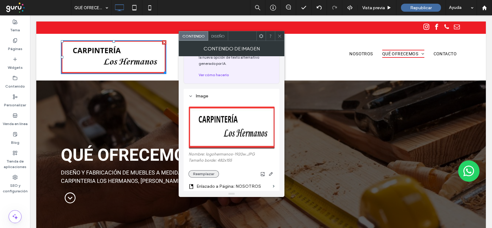
click at [206, 173] on button "Reemplazar" at bounding box center [204, 173] width 30 height 7
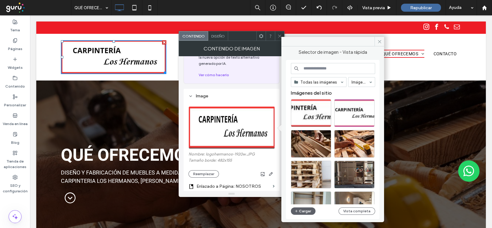
click at [300, 207] on div "Todas las imágenes Imágenes Imágenes del sitio Cargar Vista completa" at bounding box center [333, 139] width 84 height 153
click at [299, 209] on button "Cargar" at bounding box center [303, 211] width 25 height 7
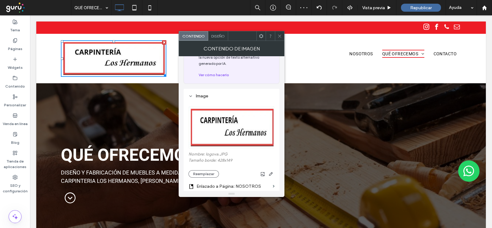
click at [277, 34] on icon at bounding box center [279, 36] width 5 height 5
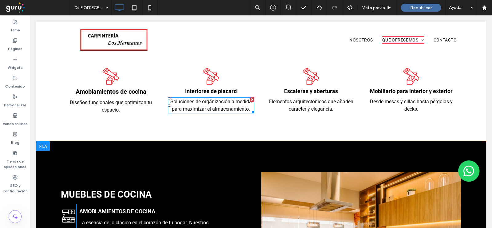
scroll to position [346, 0]
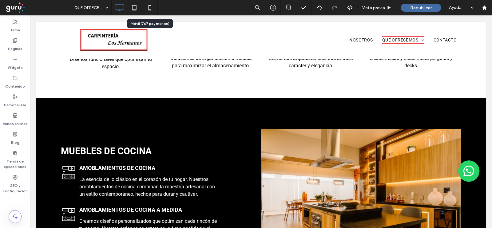
drag, startPoint x: 152, startPoint y: 10, endPoint x: 163, endPoint y: 15, distance: 12.2
click at [152, 10] on icon at bounding box center [150, 8] width 12 height 12
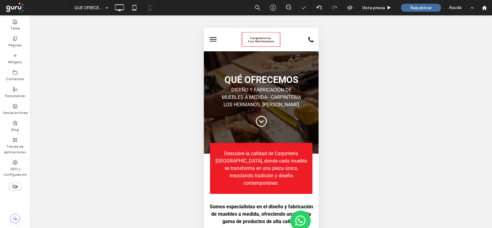
scroll to position [0, 0]
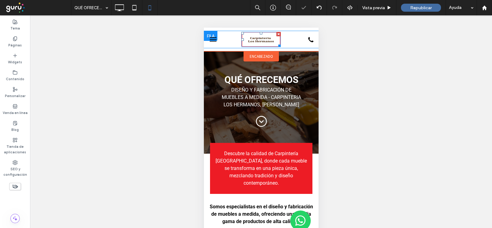
click at [264, 41] on img at bounding box center [260, 39] width 39 height 15
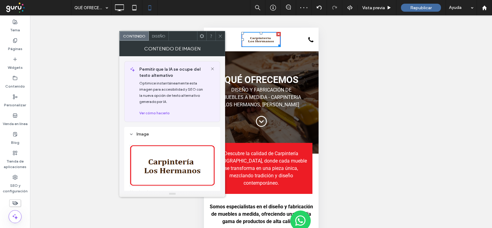
scroll to position [77, 0]
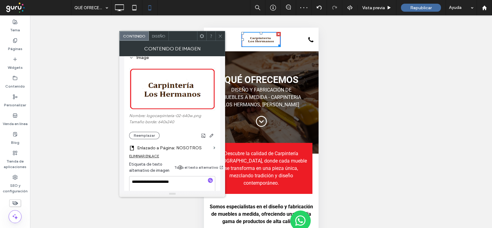
click at [146, 132] on div "Nombre: logocarpinteria-02-640w.png Tamaño borde: 640x240 Reemplazar" at bounding box center [172, 126] width 86 height 26
click at [144, 137] on button "Reemplazar" at bounding box center [144, 135] width 30 height 7
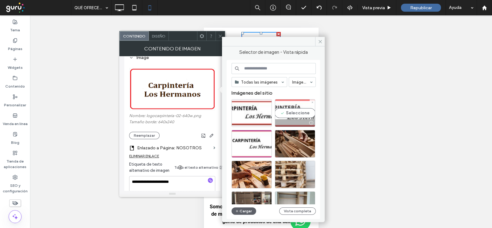
click at [285, 113] on div "Seleccione" at bounding box center [295, 113] width 40 height 28
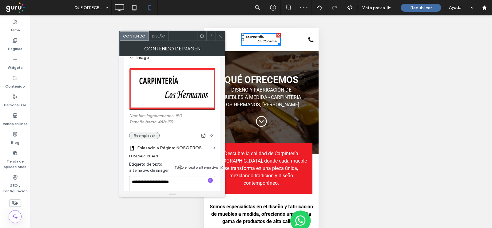
click at [139, 134] on button "Reemplazar" at bounding box center [144, 135] width 30 height 7
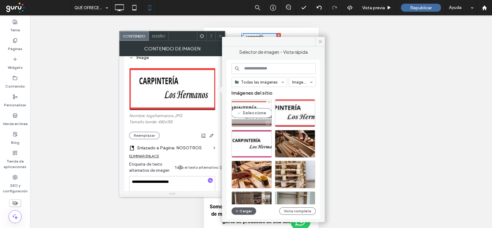
drag, startPoint x: 252, startPoint y: 108, endPoint x: 51, endPoint y: 80, distance: 202.8
click at [252, 108] on div "Seleccione" at bounding box center [252, 113] width 40 height 28
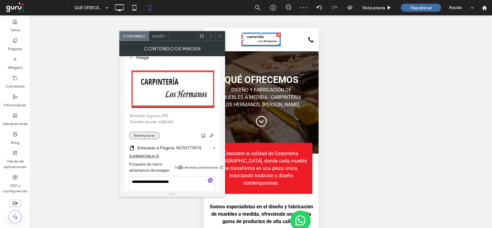
click at [140, 135] on button "Reemplazar" at bounding box center [144, 135] width 30 height 7
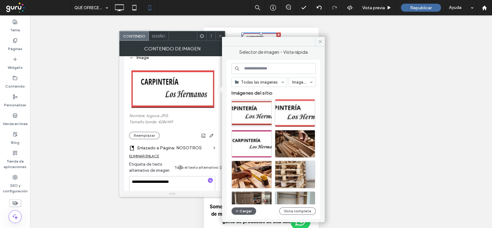
click at [221, 34] on icon at bounding box center [220, 36] width 5 height 5
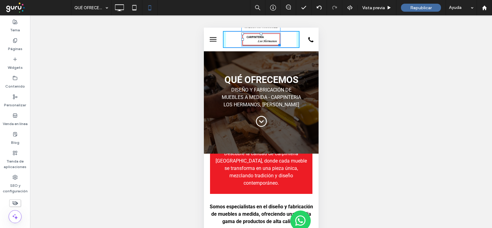
drag, startPoint x: 278, startPoint y: 44, endPoint x: 283, endPoint y: 54, distance: 10.7
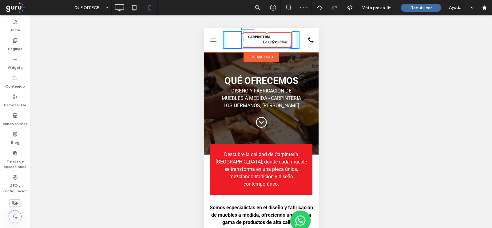
drag, startPoint x: 241, startPoint y: 40, endPoint x: 236, endPoint y: 40, distance: 5.2
click at [241, 40] on div at bounding box center [242, 40] width 2 height 2
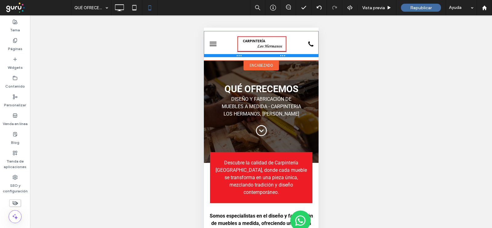
drag, startPoint x: 264, startPoint y: 48, endPoint x: 265, endPoint y: 57, distance: 8.4
click at [265, 57] on div at bounding box center [261, 55] width 115 height 3
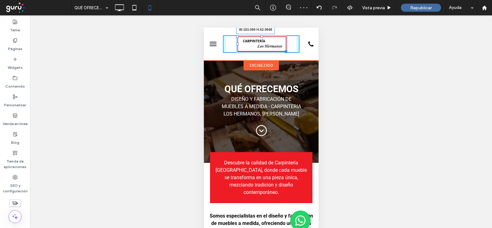
drag, startPoint x: 284, startPoint y: 51, endPoint x: 460, endPoint y: 78, distance: 177.5
click at [287, 59] on div "W:183.099 H:62.9948 encabezado" at bounding box center [261, 44] width 115 height 33
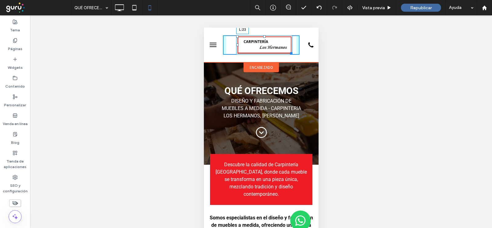
click at [236, 45] on div at bounding box center [237, 45] width 2 height 2
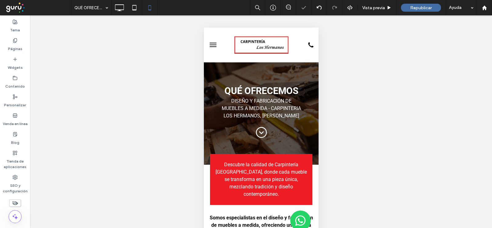
click at [400, 76] on div "Hacer visible? Sí Hacer visible? Sí" at bounding box center [261, 129] width 462 height 228
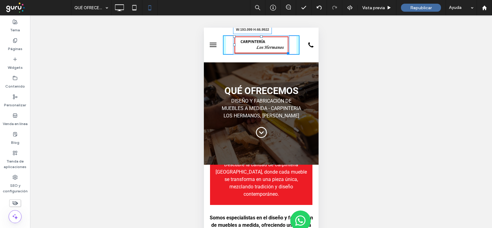
drag, startPoint x: 286, startPoint y: 52, endPoint x: 292, endPoint y: 70, distance: 19.2
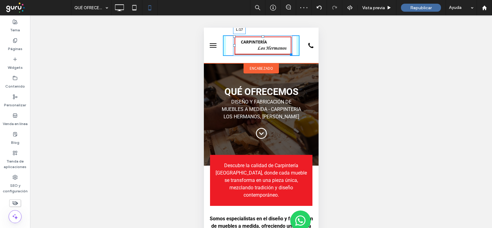
drag, startPoint x: 232, startPoint y: 45, endPoint x: 514, endPoint y: 87, distance: 285.4
click at [233, 45] on div at bounding box center [234, 45] width 2 height 2
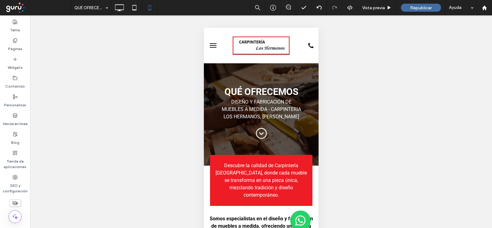
click at [214, 46] on span "menu" at bounding box center [212, 45] width 7 height 1
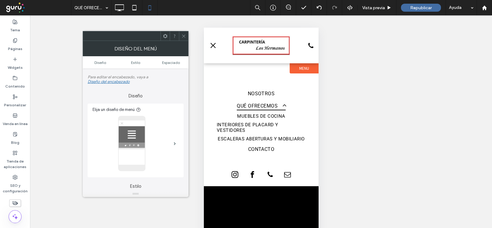
click at [182, 34] on icon at bounding box center [183, 36] width 5 height 5
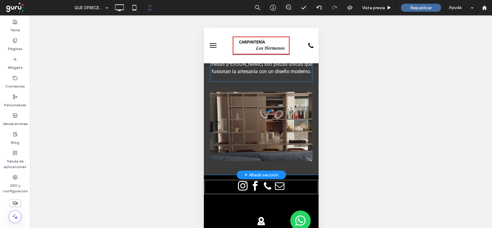
scroll to position [1191, 0]
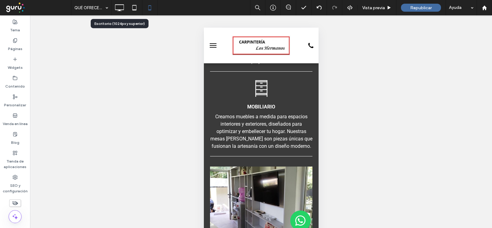
click at [118, 9] on icon at bounding box center [119, 8] width 12 height 12
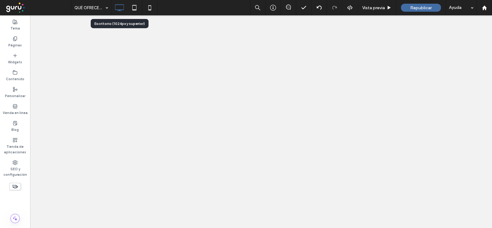
scroll to position [0, 0]
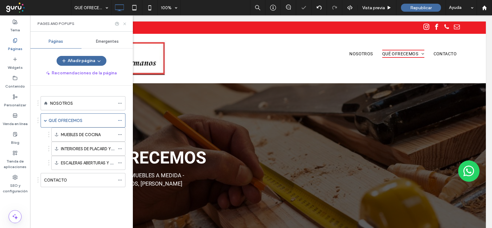
click at [123, 23] on icon at bounding box center [124, 24] width 5 height 5
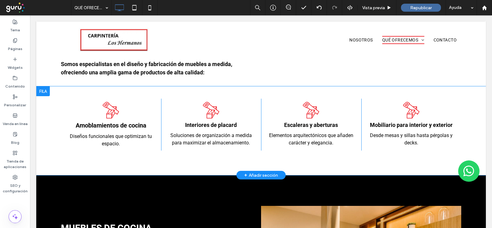
scroll to position [346, 0]
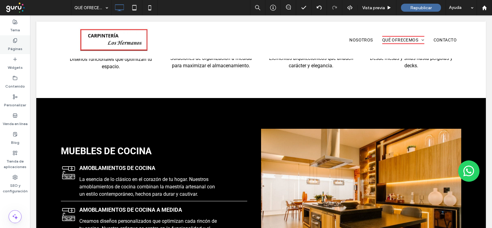
drag, startPoint x: 17, startPoint y: 46, endPoint x: 36, endPoint y: 67, distance: 28.5
click at [17, 46] on label "Páginas" at bounding box center [15, 47] width 14 height 9
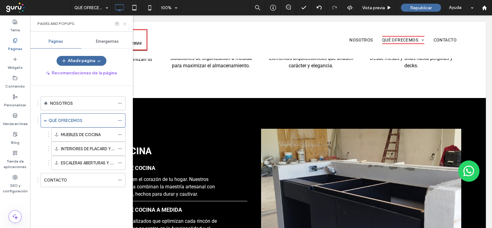
drag, startPoint x: 124, startPoint y: 23, endPoint x: 54, endPoint y: 16, distance: 69.9
click at [124, 23] on use at bounding box center [124, 23] width 2 height 2
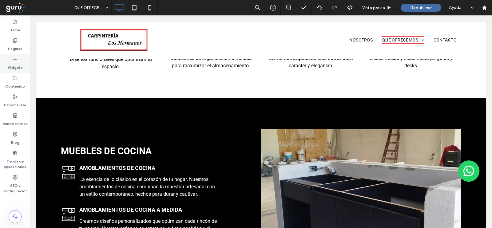
click at [10, 63] on label "Widgets" at bounding box center [15, 66] width 15 height 9
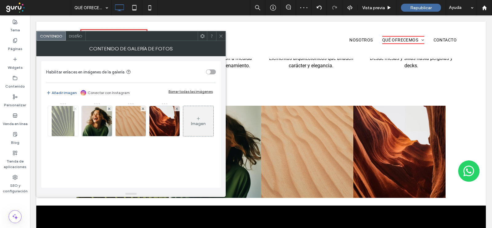
click at [75, 109] on icon at bounding box center [75, 109] width 2 height 2
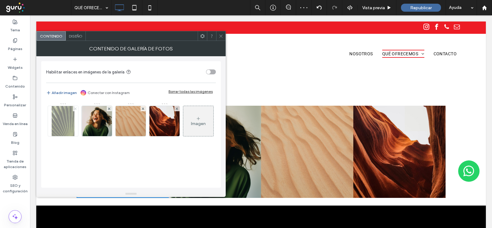
click at [75, 109] on icon at bounding box center [75, 109] width 2 height 2
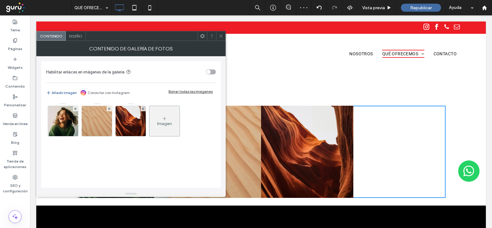
click at [75, 109] on icon at bounding box center [75, 109] width 2 height 2
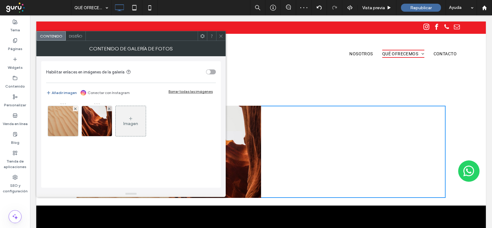
click at [75, 109] on icon at bounding box center [75, 109] width 2 height 2
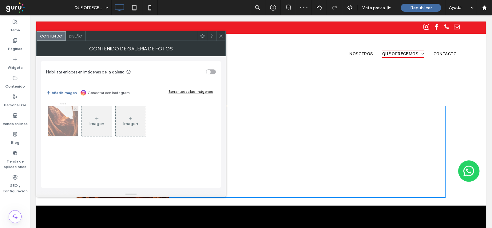
click at [76, 109] on icon at bounding box center [75, 109] width 2 height 2
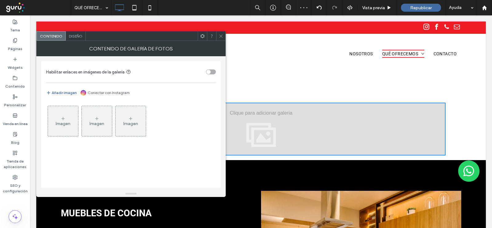
click at [71, 117] on div "Imagen" at bounding box center [63, 121] width 30 height 29
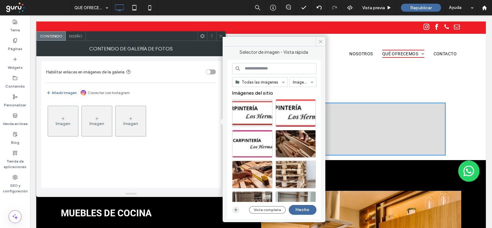
click at [237, 210] on use "button" at bounding box center [235, 210] width 3 height 3
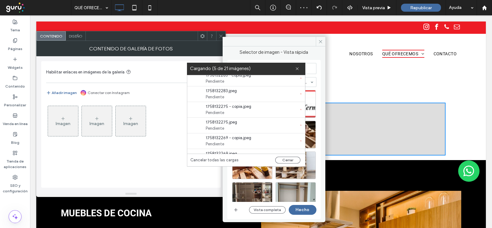
scroll to position [250, 0]
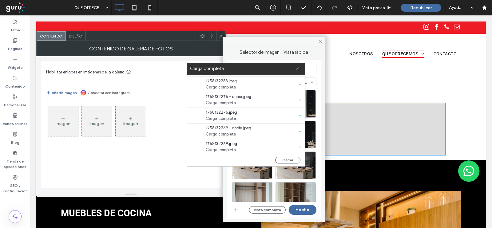
click at [297, 68] on icon at bounding box center [297, 69] width 4 height 4
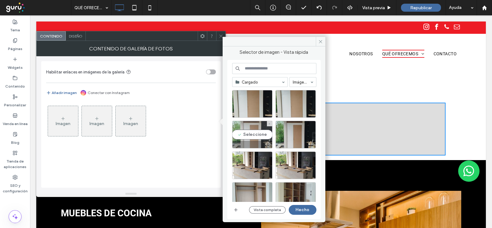
click at [257, 137] on div "Seleccione" at bounding box center [252, 135] width 40 height 28
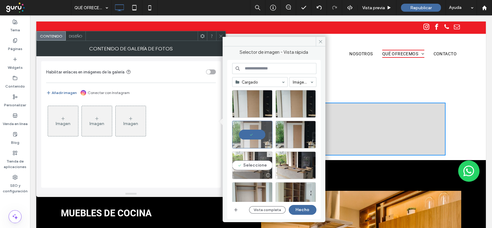
click at [253, 167] on div "Seleccione" at bounding box center [252, 166] width 40 height 28
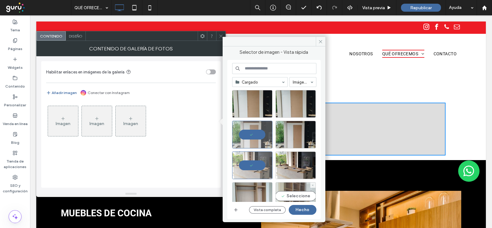
click at [297, 191] on div "Seleccione" at bounding box center [296, 196] width 40 height 28
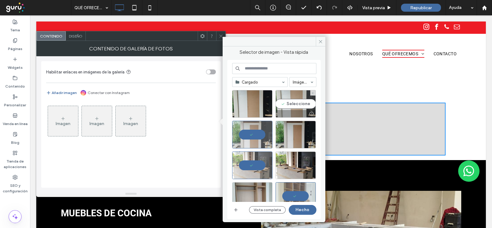
click at [296, 105] on div "Seleccione" at bounding box center [296, 104] width 40 height 28
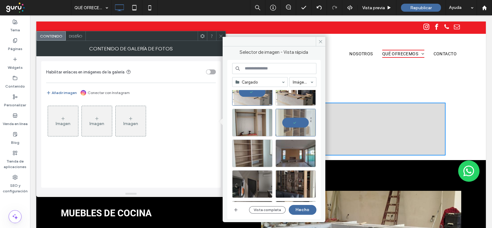
scroll to position [77, 0]
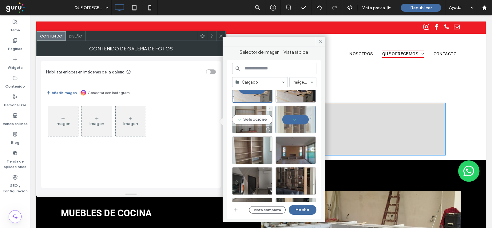
click at [251, 124] on div "Seleccione" at bounding box center [252, 120] width 40 height 28
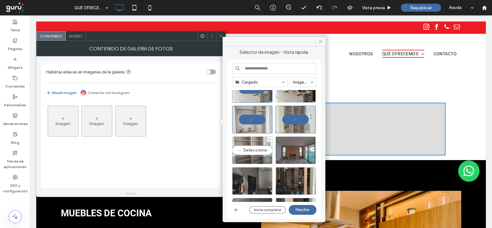
click at [257, 154] on div "Seleccione" at bounding box center [252, 151] width 40 height 28
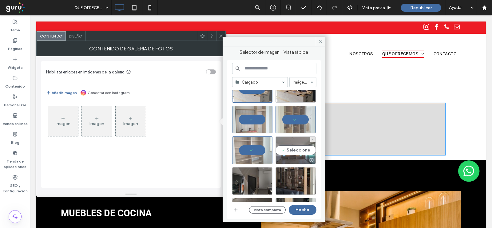
drag, startPoint x: 299, startPoint y: 153, endPoint x: 297, endPoint y: 158, distance: 5.0
click at [299, 153] on div "Seleccione" at bounding box center [296, 151] width 40 height 28
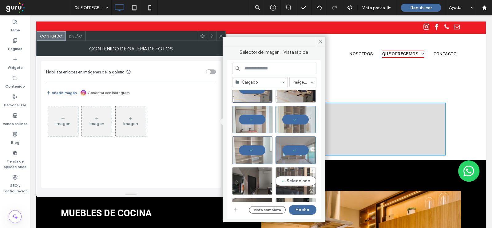
click at [297, 179] on div "Seleccione" at bounding box center [296, 181] width 40 height 28
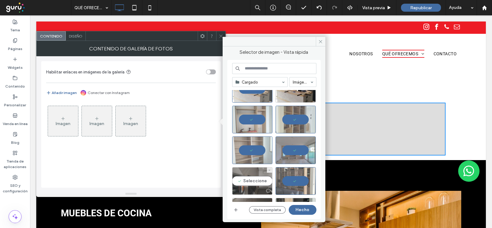
click at [249, 181] on div "Seleccione" at bounding box center [252, 181] width 40 height 28
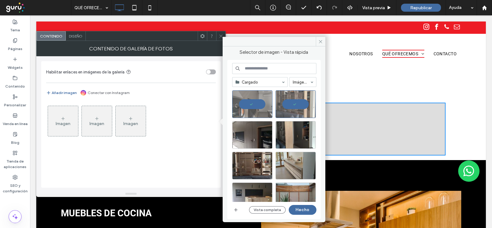
scroll to position [153, 0]
click at [253, 132] on div "Seleccione" at bounding box center [252, 135] width 40 height 28
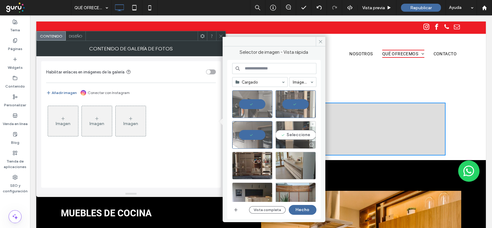
click at [290, 140] on div "Seleccione" at bounding box center [296, 135] width 40 height 28
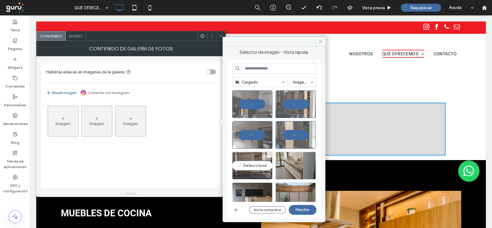
click at [261, 161] on div "Seleccione" at bounding box center [252, 166] width 40 height 28
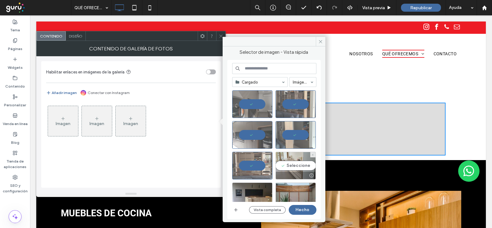
click at [293, 165] on div "Seleccione" at bounding box center [296, 166] width 40 height 28
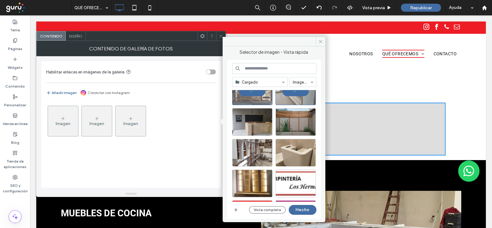
scroll to position [231, 0]
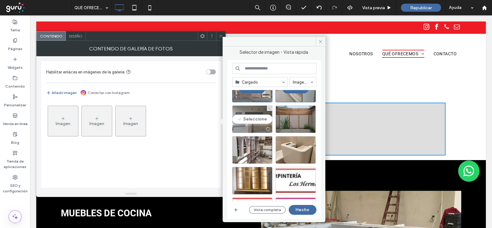
click at [255, 122] on div "Seleccione" at bounding box center [252, 119] width 40 height 28
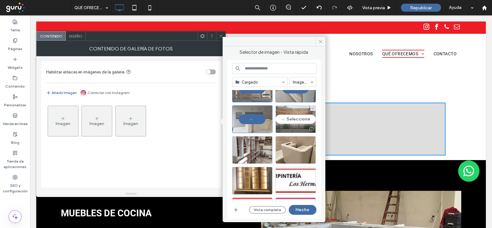
click at [295, 124] on div "Seleccione" at bounding box center [296, 119] width 40 height 28
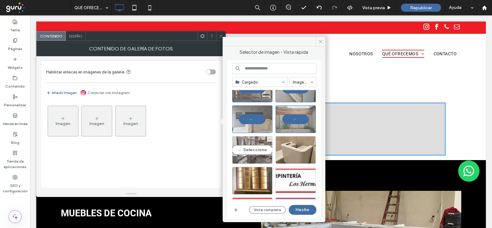
click at [265, 148] on div "Seleccione" at bounding box center [252, 150] width 40 height 28
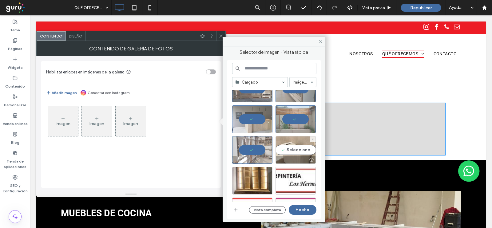
click at [296, 153] on div "Seleccione" at bounding box center [296, 150] width 40 height 28
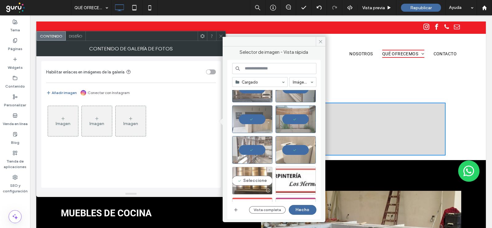
click at [254, 173] on div "Seleccione" at bounding box center [252, 181] width 40 height 28
drag, startPoint x: 302, startPoint y: 209, endPoint x: 263, endPoint y: 181, distance: 48.4
click at [302, 209] on button "Hecho" at bounding box center [303, 210] width 28 height 10
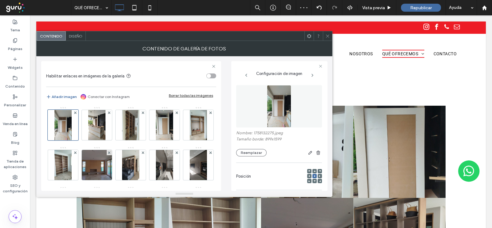
click at [327, 39] on span at bounding box center [327, 35] width 5 height 9
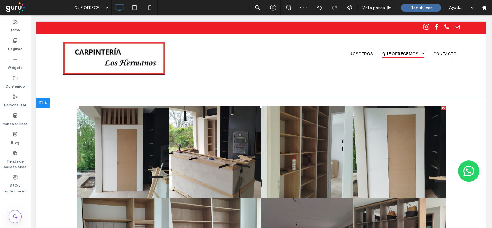
click at [132, 157] on link at bounding box center [123, 152] width 92 height 92
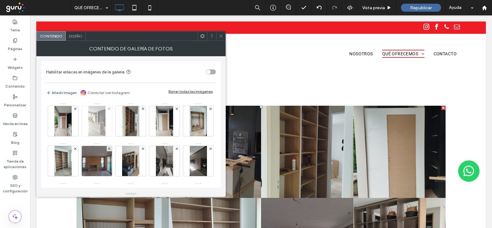
scroll to position [77, 0]
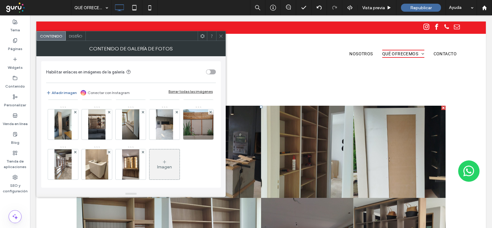
click at [78, 37] on span "Diseño" at bounding box center [76, 36] width 14 height 5
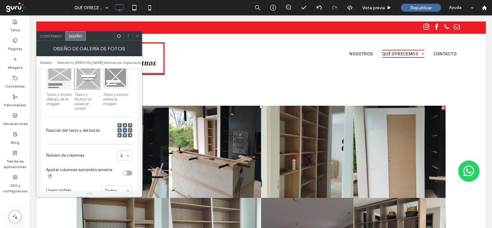
scroll to position [115, 0]
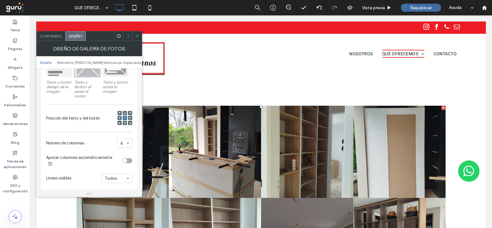
click at [98, 126] on div "Posición del texto y del botón" at bounding box center [89, 118] width 86 height 21
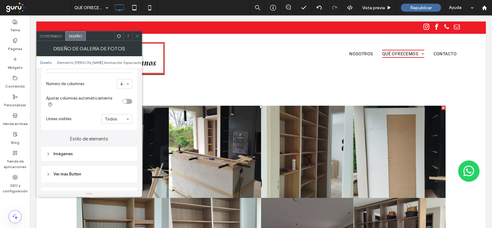
scroll to position [192, 0]
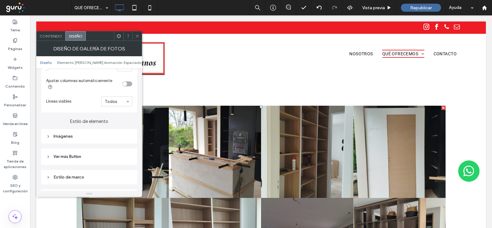
click at [57, 135] on div "Imágenes" at bounding box center [89, 136] width 86 height 8
type input "*"
type input "***"
click at [93, 168] on input "range" at bounding box center [100, 168] width 28 height 1
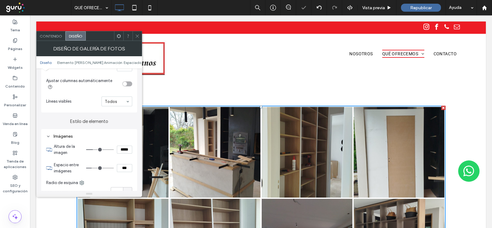
type input "*"
type input "***"
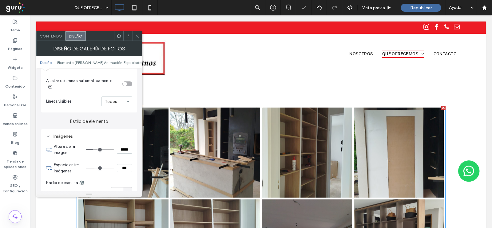
type input "*"
type input "***"
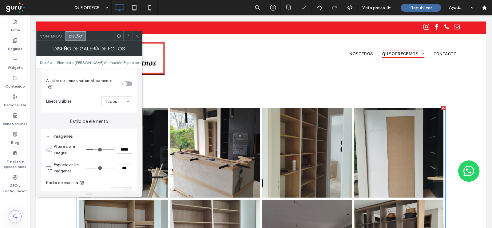
type input "*"
type input "***"
type input "*"
click at [98, 168] on input "range" at bounding box center [100, 168] width 28 height 1
click at [135, 35] on icon at bounding box center [137, 36] width 5 height 5
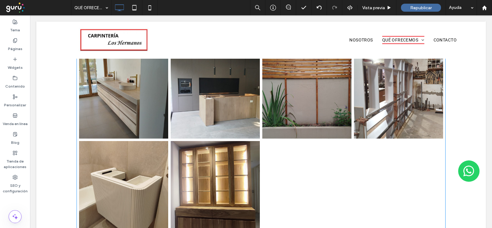
scroll to position [692, 0]
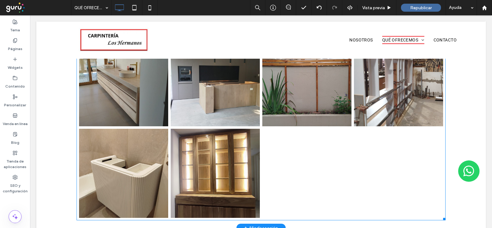
click at [173, 99] on link at bounding box center [215, 81] width 89 height 89
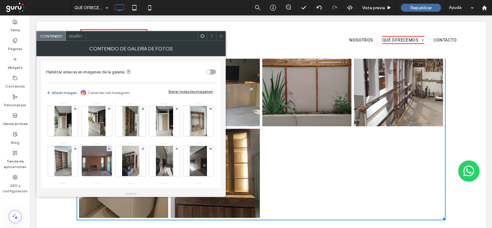
click at [76, 38] on div "Diseño" at bounding box center [76, 35] width 20 height 9
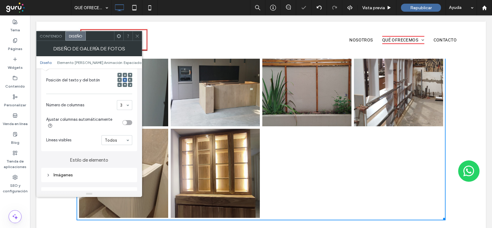
scroll to position [967, 0]
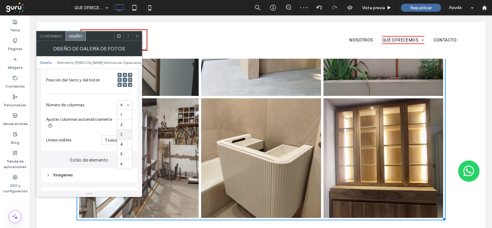
click at [128, 107] on div "1 2 3 4 5 6" at bounding box center [124, 105] width 15 height 10
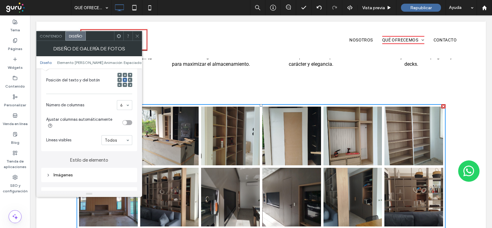
scroll to position [340, 0]
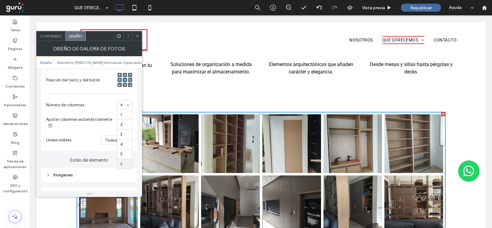
click at [127, 106] on div "1 2 3 4 5 6" at bounding box center [124, 105] width 15 height 10
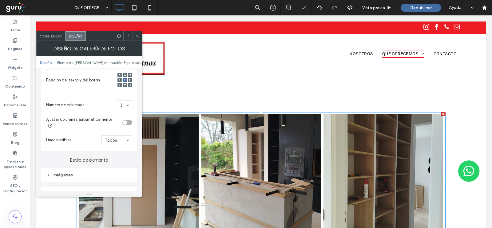
drag, startPoint x: 274, startPoint y: 148, endPoint x: 137, endPoint y: 35, distance: 178.1
click at [137, 35] on icon at bounding box center [137, 36] width 5 height 5
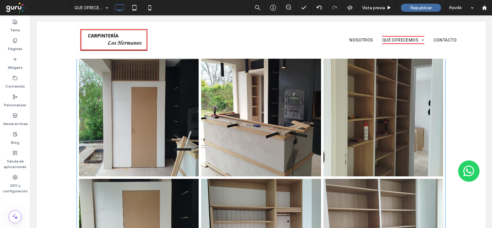
scroll to position [455, 0]
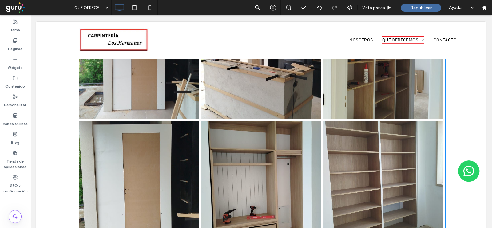
click at [137, 129] on link at bounding box center [139, 181] width 120 height 120
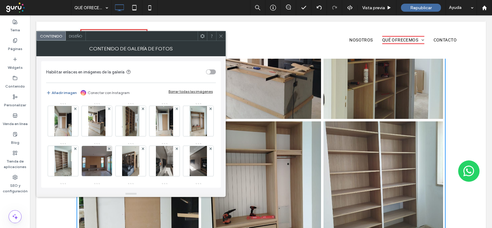
click at [74, 38] on span "Diseño" at bounding box center [76, 36] width 14 height 5
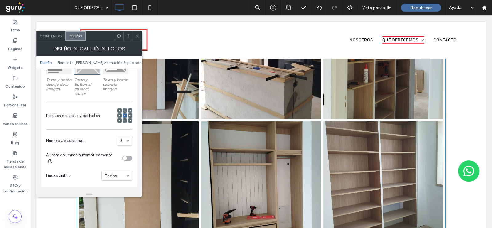
scroll to position [153, 0]
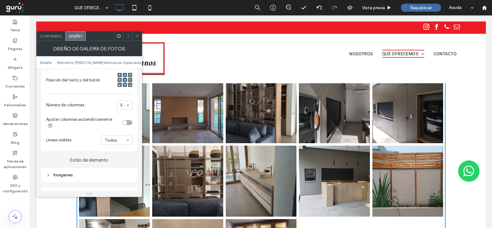
click at [136, 34] on use at bounding box center [137, 35] width 3 height 3
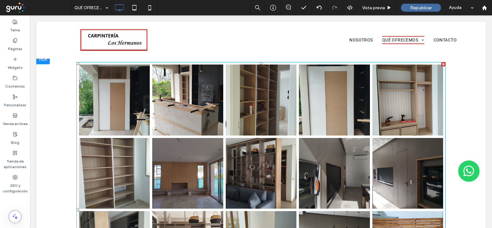
scroll to position [378, 0]
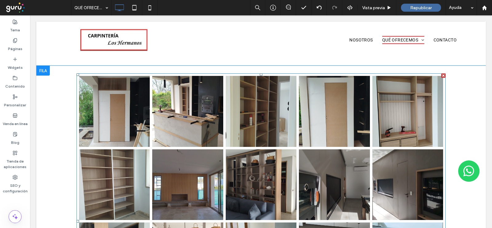
click at [186, 170] on link at bounding box center [187, 184] width 71 height 71
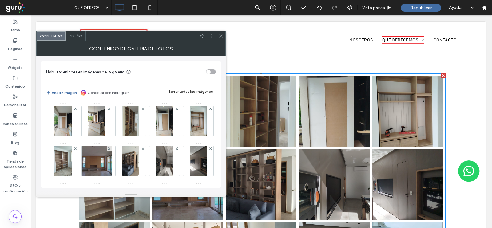
click at [221, 35] on icon at bounding box center [221, 36] width 5 height 5
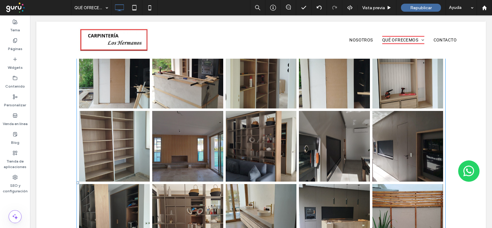
scroll to position [455, 0]
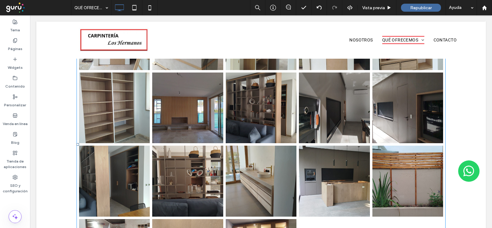
click at [173, 119] on link at bounding box center [187, 108] width 71 height 71
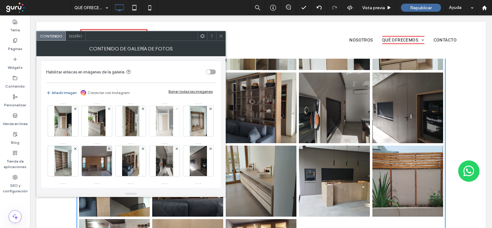
click at [176, 108] on use at bounding box center [177, 108] width 2 height 2
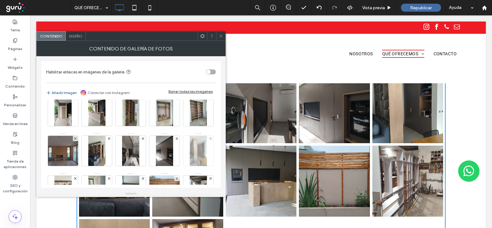
scroll to position [0, 0]
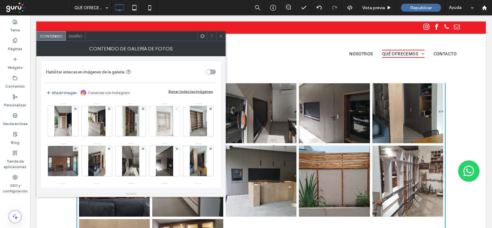
click at [177, 108] on use at bounding box center [177, 108] width 2 height 2
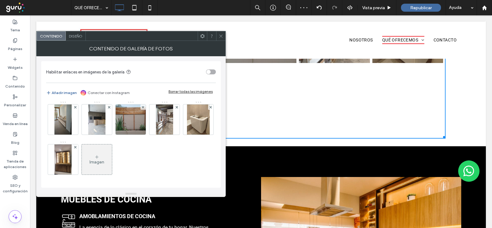
scroll to position [44, 0]
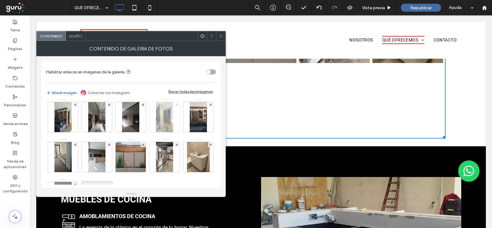
click at [176, 107] on span at bounding box center [177, 104] width 2 height 5
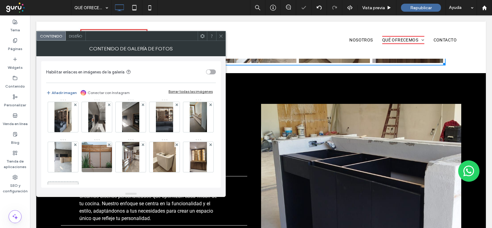
scroll to position [536, 0]
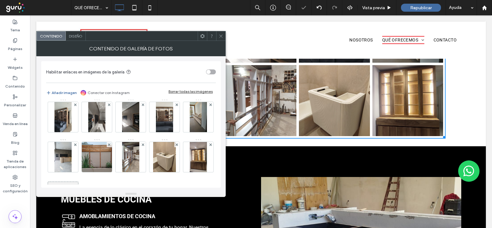
click at [220, 33] on span at bounding box center [221, 35] width 5 height 9
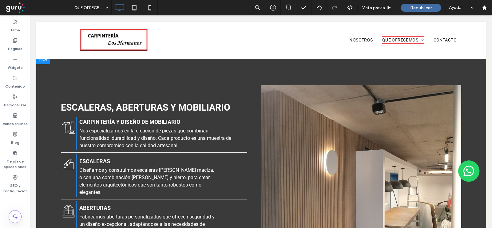
scroll to position [1036, 0]
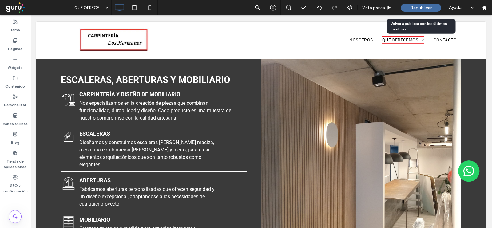
click at [420, 7] on span "Republicar" at bounding box center [421, 7] width 22 height 5
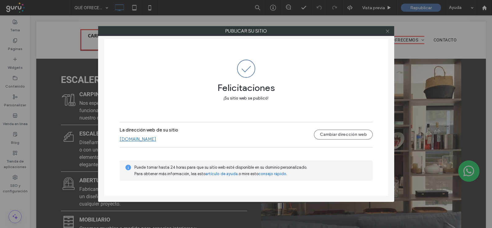
click at [386, 31] on icon at bounding box center [387, 31] width 5 height 5
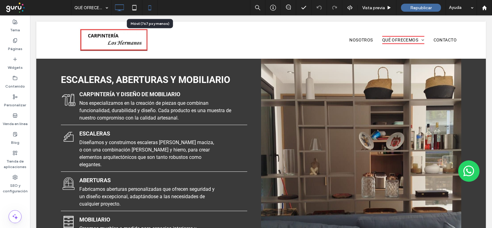
click at [149, 8] on use at bounding box center [150, 7] width 3 height 5
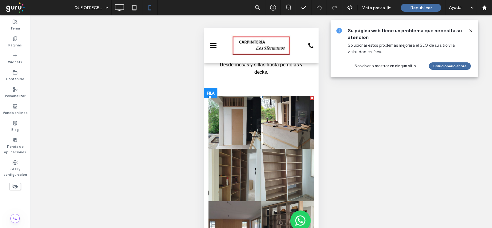
scroll to position [346, 0]
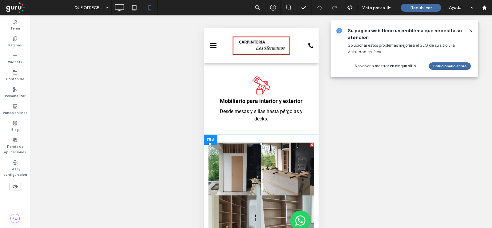
click at [253, 177] on link at bounding box center [234, 169] width 53 height 53
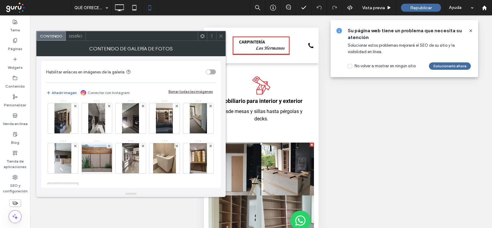
scroll to position [0, 0]
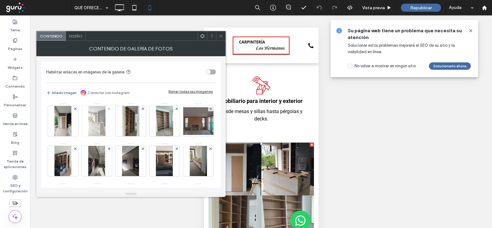
click at [82, 125] on div at bounding box center [97, 121] width 30 height 30
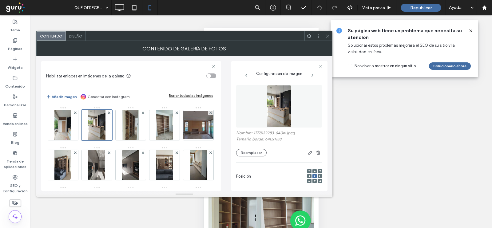
click at [78, 37] on span "Diseño" at bounding box center [76, 36] width 14 height 5
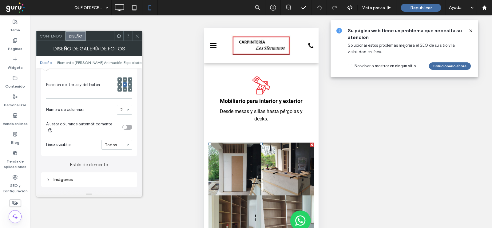
scroll to position [192, 0]
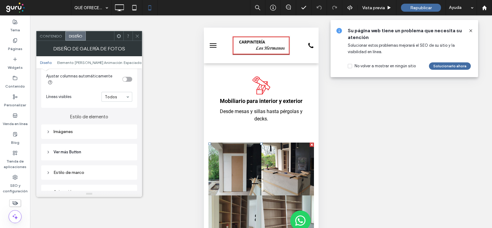
click at [56, 125] on div "Imágenes" at bounding box center [89, 132] width 96 height 14
click at [48, 130] on icon at bounding box center [48, 132] width 4 height 4
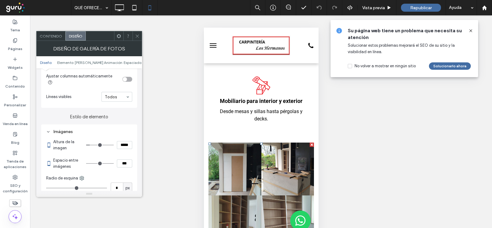
type input "*"
type input "***"
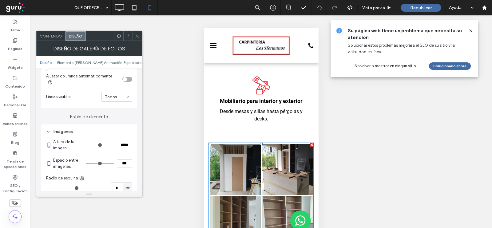
click at [93, 163] on input "range" at bounding box center [100, 163] width 28 height 1
type input "*"
type input "***"
type input "*"
click at [94, 163] on input "range" at bounding box center [100, 163] width 28 height 1
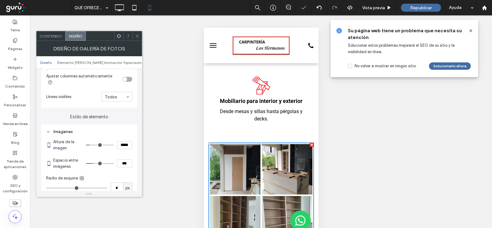
click at [138, 39] on span at bounding box center [137, 35] width 5 height 9
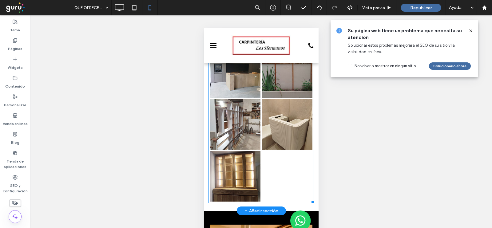
scroll to position [730, 0]
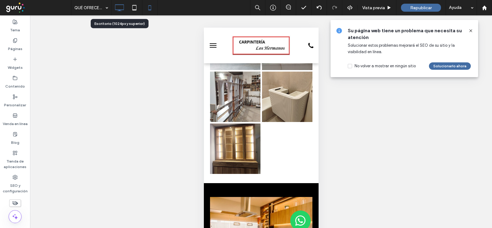
click at [119, 12] on icon at bounding box center [119, 8] width 12 height 12
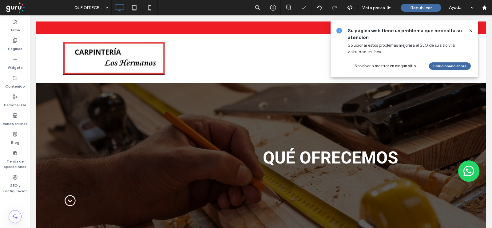
scroll to position [0, 0]
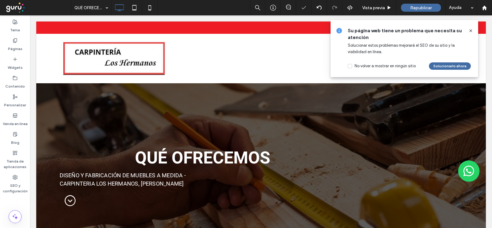
click at [471, 30] on icon at bounding box center [470, 30] width 5 height 5
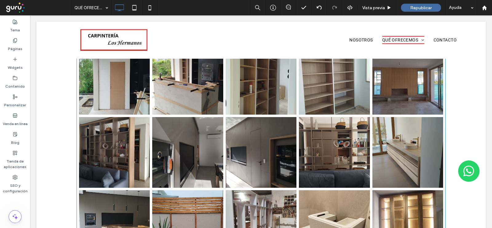
scroll to position [423, 0]
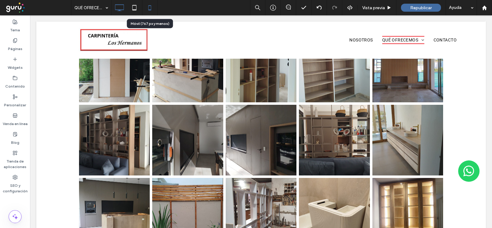
click at [148, 5] on icon at bounding box center [150, 8] width 12 height 12
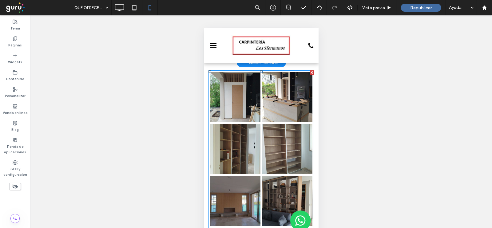
scroll to position [384, 0]
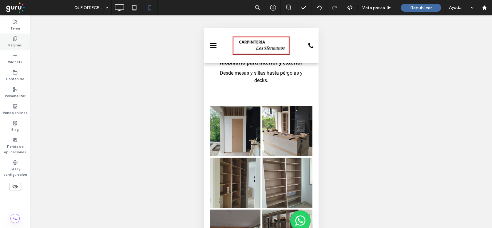
click at [17, 38] on use at bounding box center [14, 39] width 3 height 4
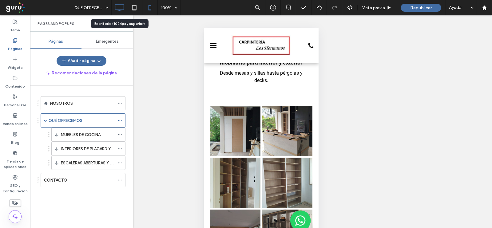
click at [117, 3] on icon at bounding box center [119, 8] width 12 height 12
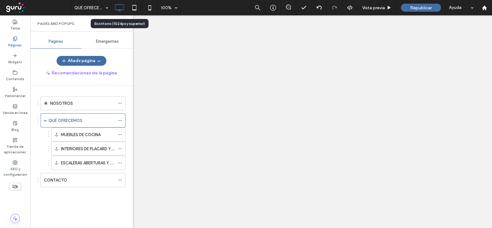
scroll to position [0, 0]
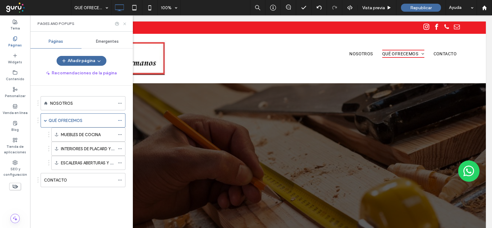
click at [124, 24] on use at bounding box center [124, 23] width 2 height 2
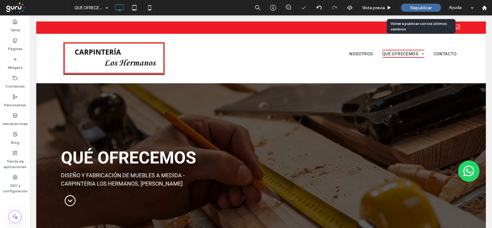
click at [421, 7] on span "Republicar" at bounding box center [421, 7] width 22 height 5
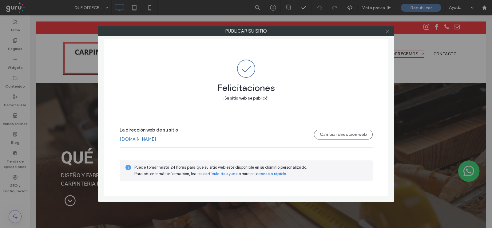
click at [386, 32] on icon at bounding box center [387, 31] width 5 height 5
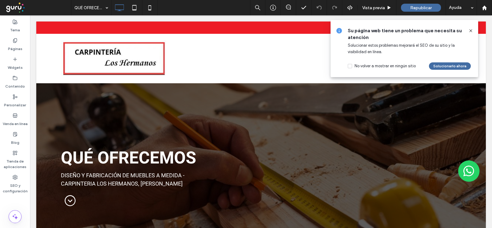
drag, startPoint x: 436, startPoint y: 18, endPoint x: 468, endPoint y: 38, distance: 38.5
click at [468, 38] on div "Su página web tiene un problema que necesita su atención Solucionar estos probl…" at bounding box center [405, 48] width 148 height 57
click at [472, 30] on icon at bounding box center [470, 30] width 5 height 5
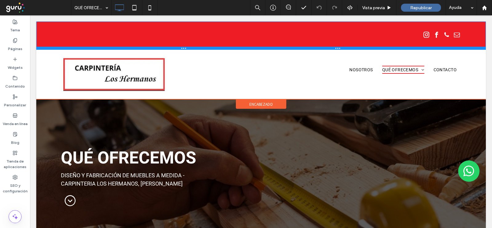
drag, startPoint x: 277, startPoint y: 33, endPoint x: 171, endPoint y: 15, distance: 107.6
click at [285, 49] on div at bounding box center [261, 48] width 450 height 3
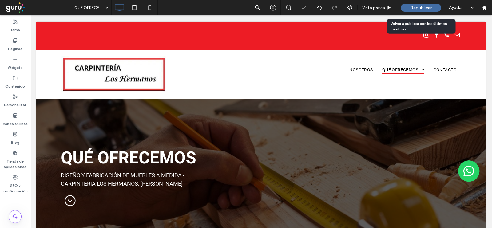
click at [408, 10] on div "Republicar" at bounding box center [421, 8] width 40 height 8
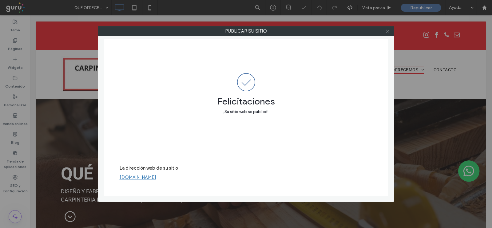
click at [388, 31] on icon at bounding box center [387, 31] width 5 height 5
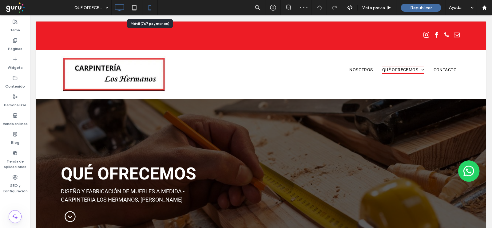
click at [149, 10] on use at bounding box center [150, 7] width 3 height 5
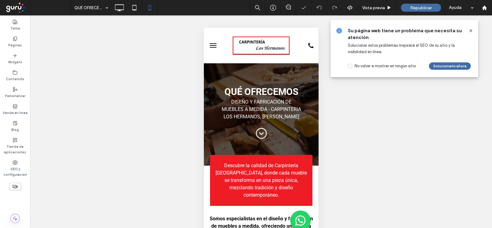
click at [471, 30] on use at bounding box center [470, 30] width 3 height 3
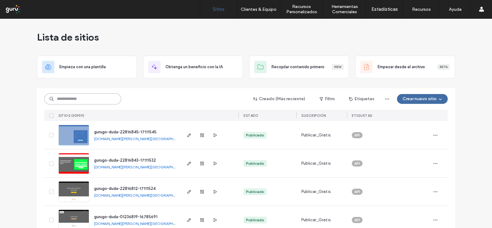
paste input "**********"
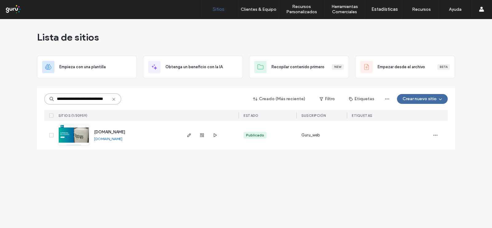
type input "**********"
click at [85, 131] on img at bounding box center [74, 146] width 30 height 42
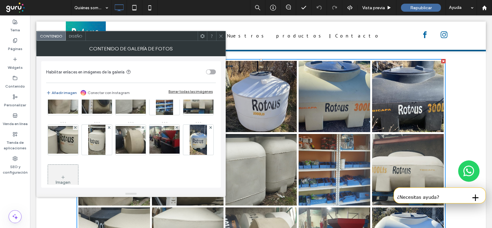
scroll to position [77, 0]
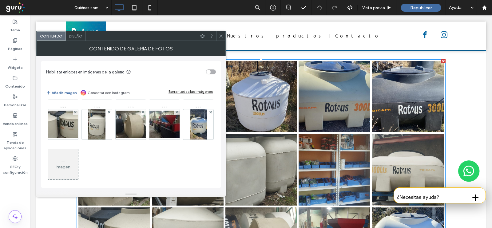
click at [78, 160] on div "Imagen" at bounding box center [63, 164] width 30 height 29
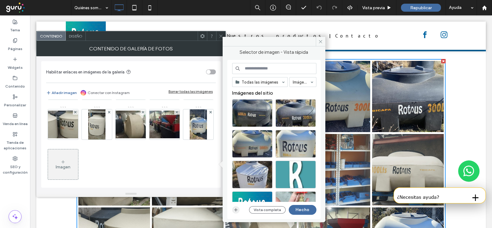
click at [235, 207] on span "button" at bounding box center [235, 209] width 7 height 7
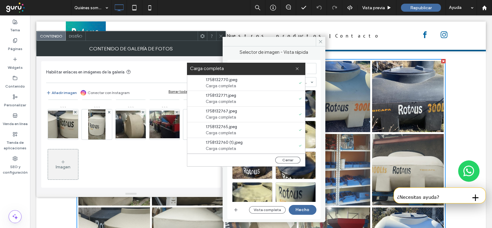
click at [295, 66] on span at bounding box center [297, 69] width 4 height 12
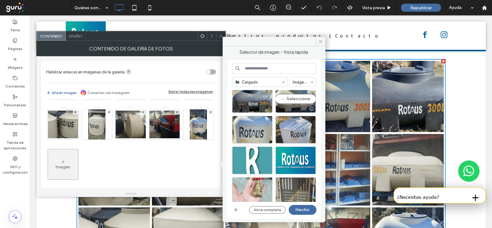
scroll to position [231, 0]
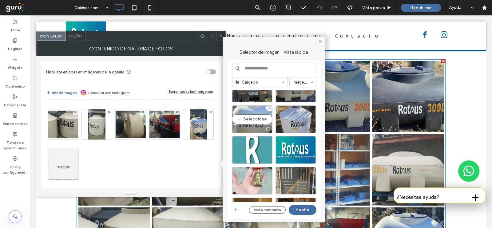
click at [261, 121] on div "Seleccione" at bounding box center [252, 119] width 40 height 28
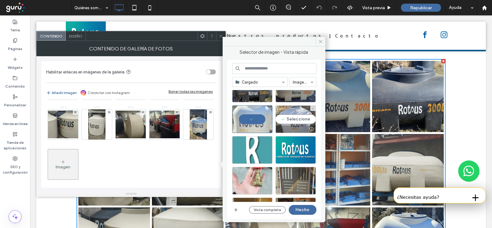
click at [286, 118] on div "Seleccione" at bounding box center [296, 119] width 40 height 28
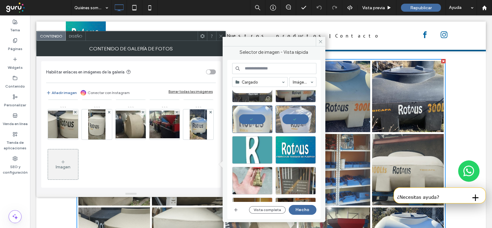
click at [251, 93] on div "Seleccione" at bounding box center [252, 89] width 40 height 28
click at [297, 99] on div at bounding box center [296, 98] width 40 height 7
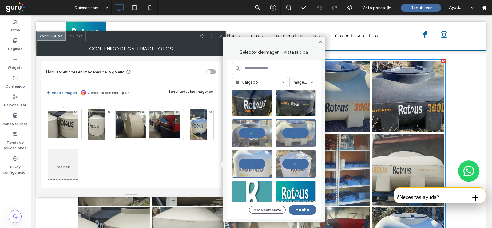
scroll to position [153, 0]
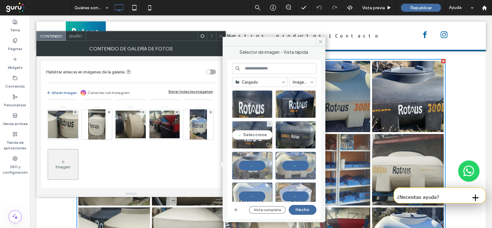
click at [248, 132] on div "Seleccione" at bounding box center [252, 135] width 40 height 28
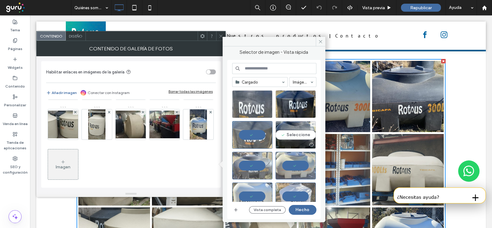
drag, startPoint x: 301, startPoint y: 132, endPoint x: 265, endPoint y: 116, distance: 39.7
click at [301, 132] on div "Seleccione" at bounding box center [296, 135] width 40 height 28
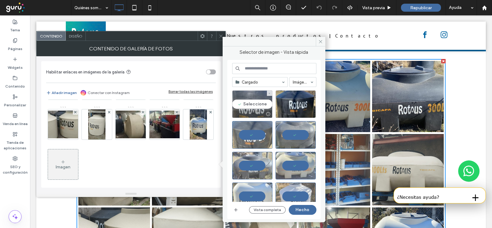
drag, startPoint x: 250, startPoint y: 107, endPoint x: 261, endPoint y: 105, distance: 11.5
click at [250, 107] on div "Seleccione" at bounding box center [252, 104] width 40 height 28
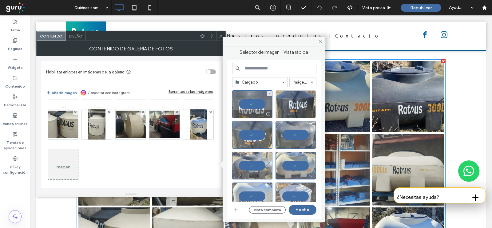
click at [289, 102] on div at bounding box center [296, 104] width 40 height 28
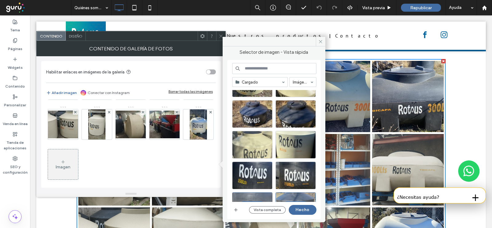
scroll to position [38, 0]
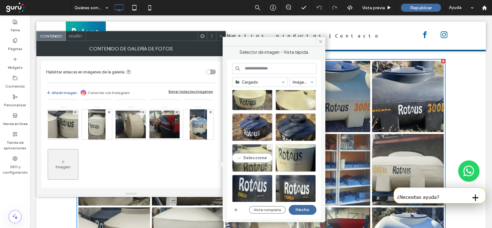
click at [250, 161] on div "Seleccione" at bounding box center [252, 158] width 40 height 28
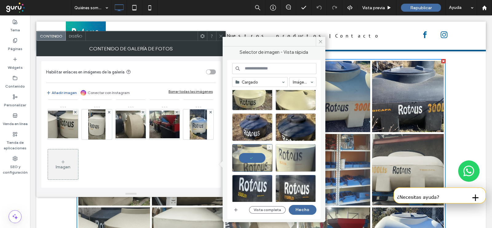
click at [299, 162] on div at bounding box center [296, 158] width 40 height 28
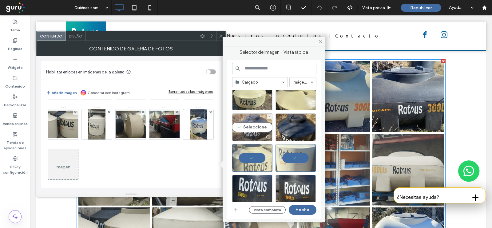
click at [247, 128] on div "Seleccione" at bounding box center [252, 127] width 40 height 28
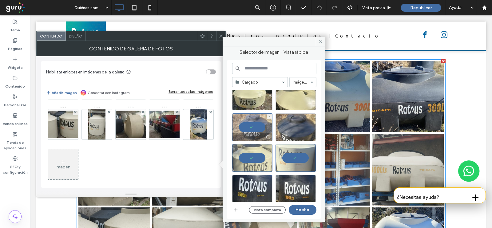
click at [289, 127] on div at bounding box center [296, 127] width 40 height 28
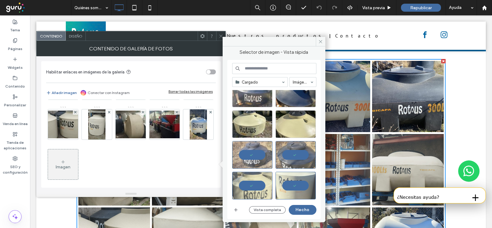
scroll to position [0, 0]
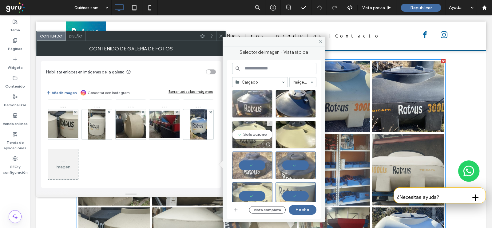
click at [252, 136] on div "Seleccione" at bounding box center [252, 135] width 40 height 28
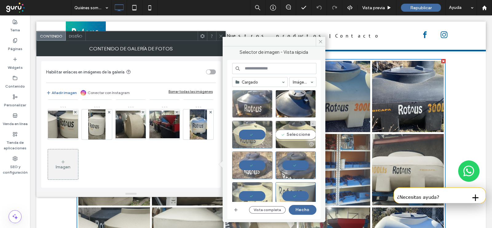
click at [296, 135] on div "Seleccione" at bounding box center [296, 135] width 40 height 28
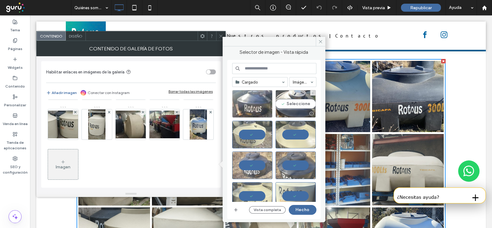
click at [286, 105] on div "Seleccione" at bounding box center [296, 104] width 40 height 28
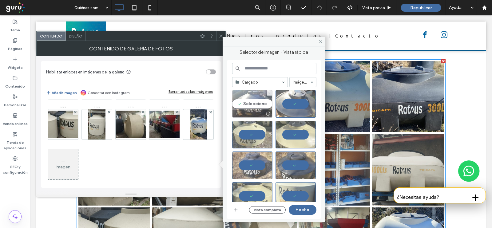
click at [256, 107] on div "Seleccione" at bounding box center [252, 104] width 40 height 28
drag, startPoint x: 302, startPoint y: 207, endPoint x: 256, endPoint y: 142, distance: 79.7
click at [302, 207] on button "Hecho" at bounding box center [303, 210] width 28 height 10
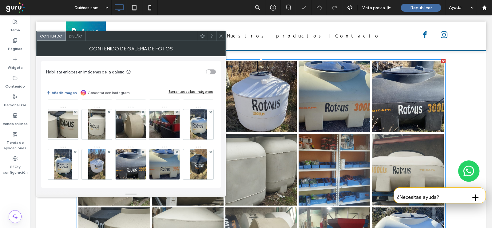
scroll to position [762, 0]
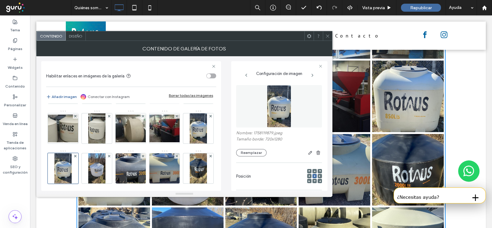
click at [176, 78] on icon at bounding box center [177, 76] width 2 height 2
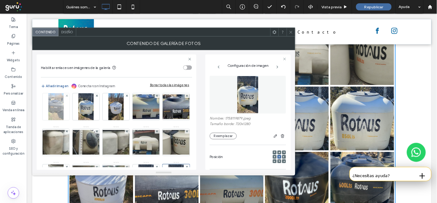
scroll to position [0, 0]
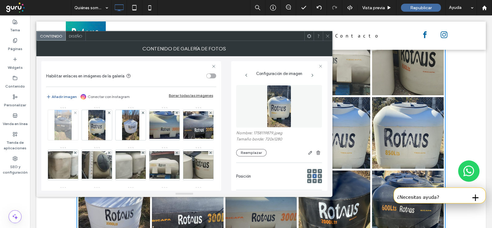
click at [62, 125] on img at bounding box center [62, 125] width 17 height 30
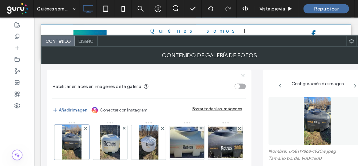
scroll to position [718, 0]
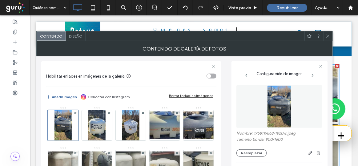
drag, startPoint x: 510, startPoint y: 15, endPoint x: 204, endPoint y: 25, distance: 306.8
click at [204, 25] on div at bounding box center [193, 33] width 315 height 25
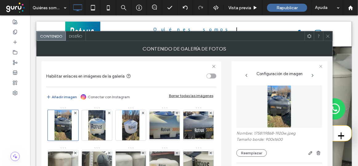
scroll to position [93, 0]
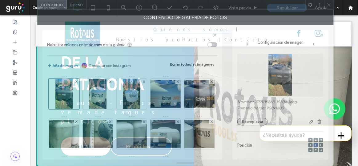
drag, startPoint x: 177, startPoint y: 42, endPoint x: 177, endPoint y: 37, distance: 5.6
click at [177, 37] on div "Contenido de galería de fotos Habilitar enlaces en imágenes de la galería Añadi…" at bounding box center [185, 88] width 296 height 156
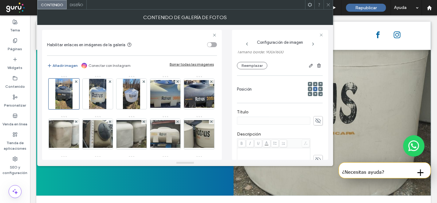
scroll to position [56, 0]
drag, startPoint x: 332, startPoint y: 0, endPoint x: 197, endPoint y: 33, distance: 138.7
click at [197, 33] on span at bounding box center [132, 35] width 170 height 4
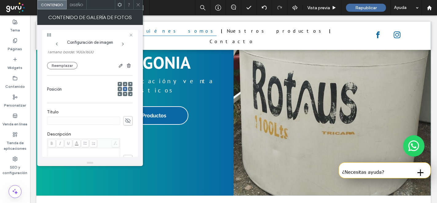
click at [140, 4] on icon at bounding box center [138, 4] width 5 height 5
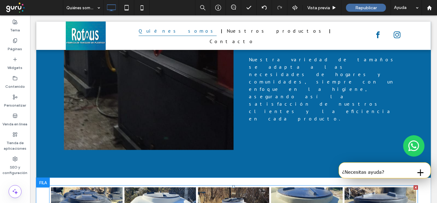
scroll to position [547, 0]
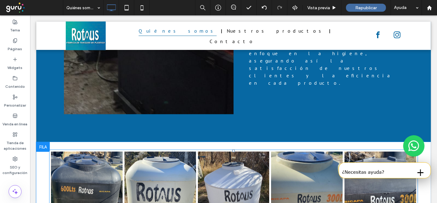
click at [98, 151] on link at bounding box center [87, 187] width 72 height 72
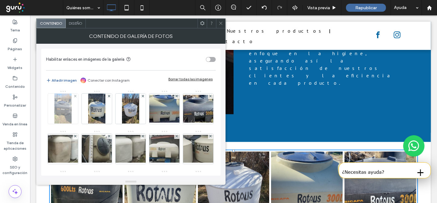
click at [68, 111] on img at bounding box center [62, 109] width 17 height 30
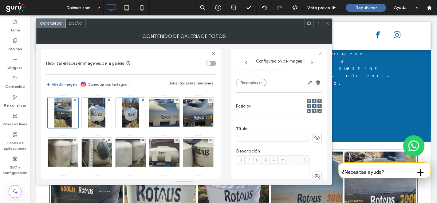
scroll to position [68, 0]
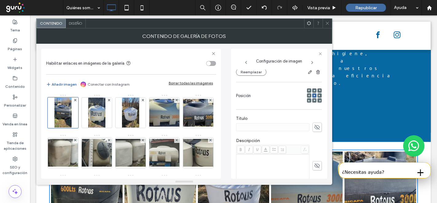
click at [251, 121] on label "Título" at bounding box center [279, 119] width 86 height 7
click at [314, 127] on icon at bounding box center [317, 127] width 6 height 7
click at [266, 128] on input at bounding box center [273, 127] width 74 height 8
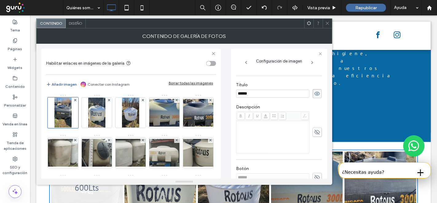
scroll to position [102, 0]
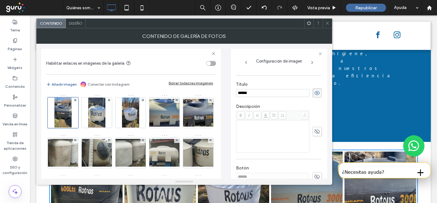
drag, startPoint x: 265, startPoint y: 95, endPoint x: 237, endPoint y: 92, distance: 28.5
click at [237, 92] on input "******" at bounding box center [273, 93] width 74 height 8
type input "******"
click at [328, 26] on span at bounding box center [327, 23] width 5 height 9
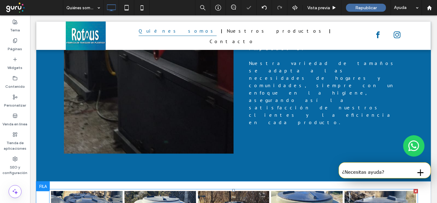
scroll to position [478, 0]
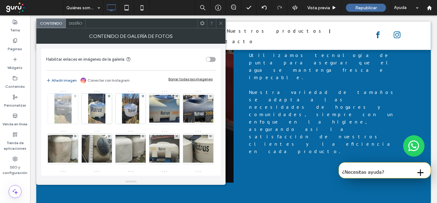
click at [61, 109] on img at bounding box center [62, 109] width 17 height 30
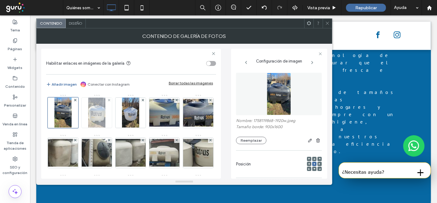
scroll to position [73, 0]
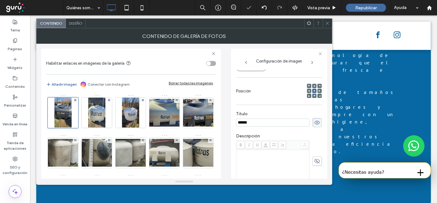
click at [265, 159] on div "Rich Text Editor" at bounding box center [272, 165] width 71 height 31
click at [263, 156] on div "Rich Text Editor" at bounding box center [272, 165] width 71 height 31
click at [314, 121] on icon at bounding box center [317, 122] width 6 height 7
click at [328, 24] on icon at bounding box center [327, 23] width 5 height 5
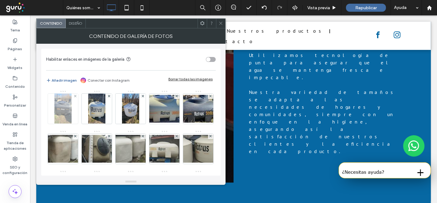
click at [67, 105] on img at bounding box center [62, 109] width 17 height 30
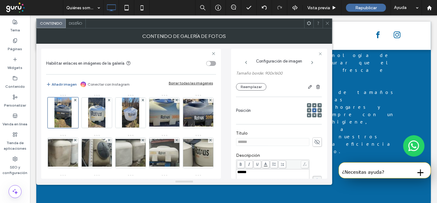
scroll to position [68, 0]
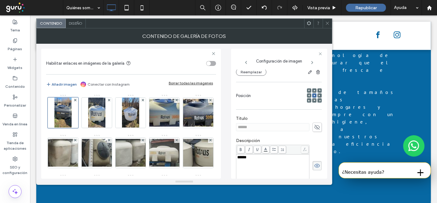
click at [315, 125] on use at bounding box center [318, 127] width 6 height 5
click at [261, 157] on div "******" at bounding box center [272, 157] width 71 height 4
drag, startPoint x: 258, startPoint y: 157, endPoint x: 224, endPoint y: 157, distance: 34.1
click at [224, 157] on div "Habilitar enlaces en imágenes de la galería Añadir imagen Conectar con Instagra…" at bounding box center [184, 111] width 286 height 135
click at [327, 20] on span at bounding box center [327, 23] width 5 height 9
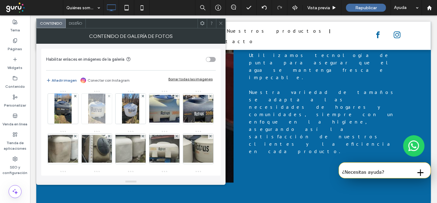
click at [96, 110] on img at bounding box center [96, 109] width 17 height 30
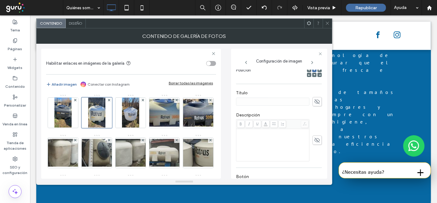
scroll to position [102, 0]
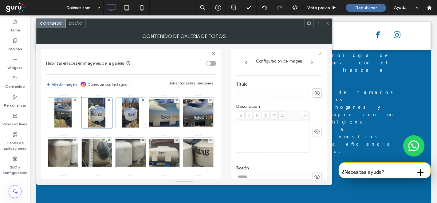
click at [253, 135] on div "Rich Text Editor" at bounding box center [272, 136] width 71 height 31
click at [317, 91] on span at bounding box center [317, 92] width 9 height 9
type input "******"
click at [128, 119] on img at bounding box center [130, 113] width 17 height 30
click at [314, 91] on icon at bounding box center [317, 93] width 6 height 7
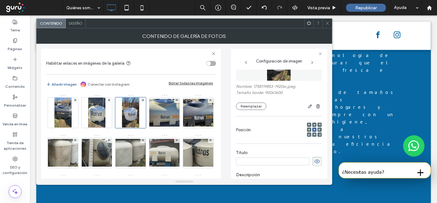
scroll to position [0, 0]
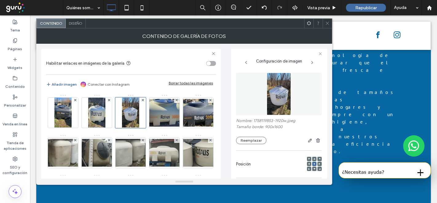
click at [326, 23] on icon at bounding box center [327, 23] width 5 height 5
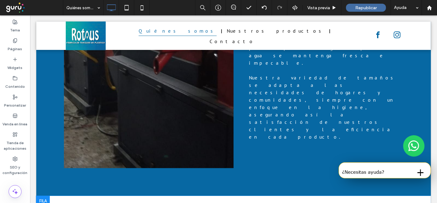
scroll to position [478, 0]
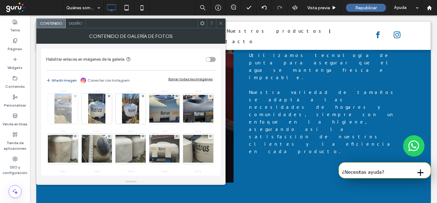
click at [67, 105] on img at bounding box center [62, 109] width 17 height 30
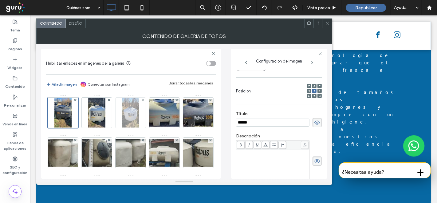
scroll to position [0, 0]
click at [314, 120] on icon at bounding box center [317, 122] width 6 height 7
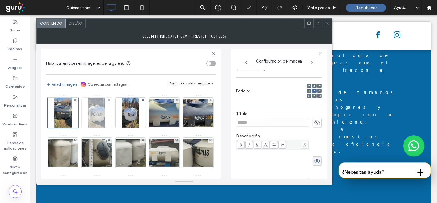
click at [89, 114] on img at bounding box center [96, 113] width 17 height 30
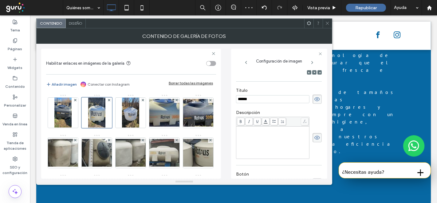
scroll to position [107, 0]
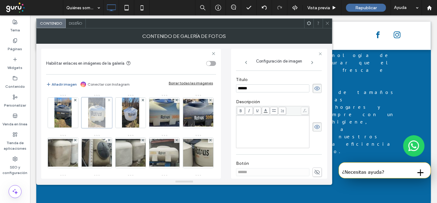
click at [98, 114] on div at bounding box center [97, 112] width 31 height 31
click at [315, 87] on use at bounding box center [318, 88] width 6 height 4
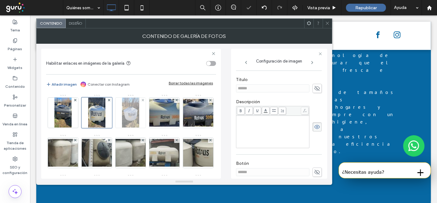
click at [133, 109] on img at bounding box center [130, 113] width 17 height 30
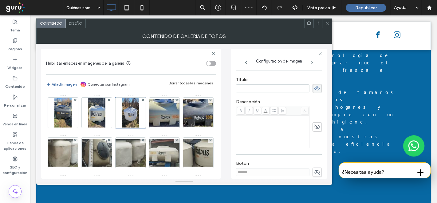
click at [314, 89] on icon at bounding box center [317, 88] width 6 height 7
click at [329, 24] on icon at bounding box center [327, 23] width 5 height 5
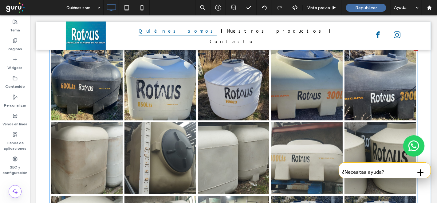
scroll to position [683, 0]
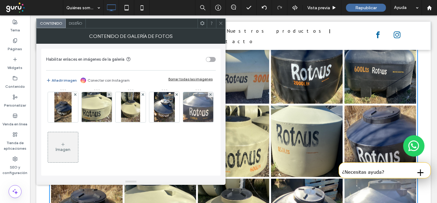
scroll to position [854, 0]
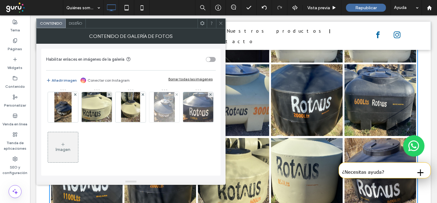
click at [174, 97] on div at bounding box center [176, 94] width 5 height 5
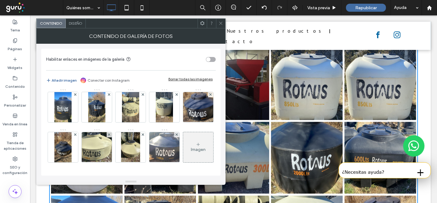
scroll to position [759, 0]
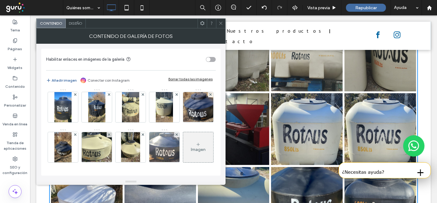
click at [221, 23] on use at bounding box center [220, 23] width 3 height 3
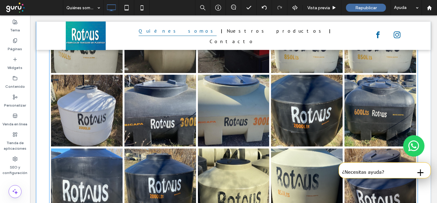
scroll to position [861, 0]
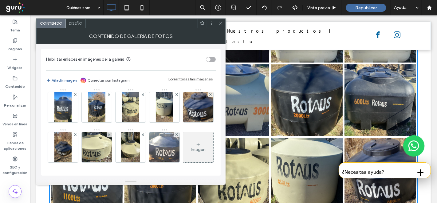
scroll to position [240, 0]
click at [176, 133] on icon at bounding box center [177, 134] width 2 height 2
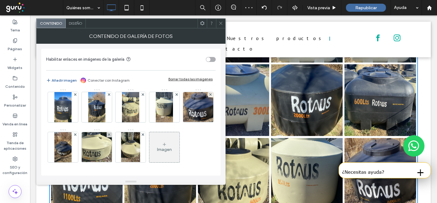
click at [220, 22] on icon at bounding box center [221, 23] width 5 height 5
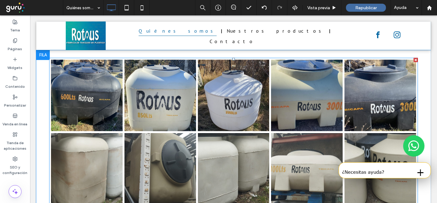
scroll to position [656, 0]
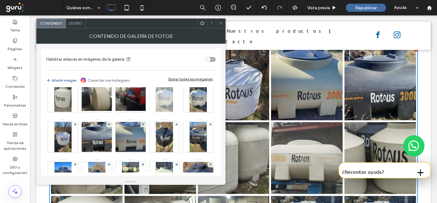
scroll to position [102, 0]
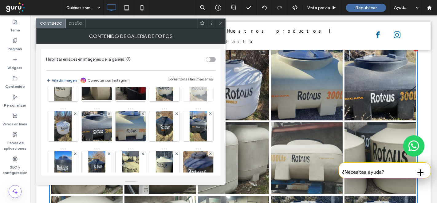
click at [209, 75] on use at bounding box center [210, 73] width 2 height 2
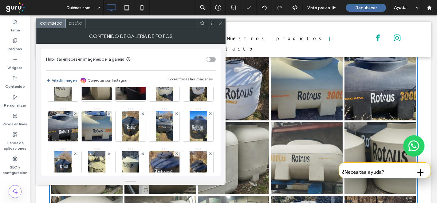
click at [222, 21] on icon at bounding box center [221, 23] width 5 height 5
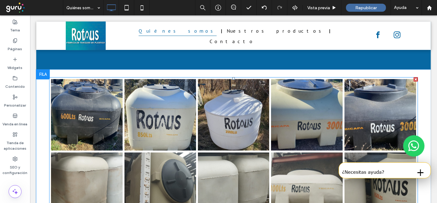
scroll to position [656, 0]
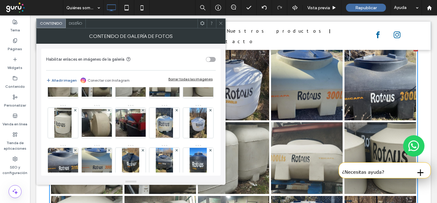
scroll to position [102, 0]
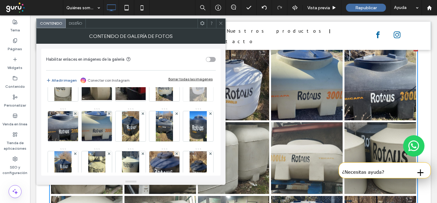
click at [209, 75] on icon at bounding box center [210, 73] width 2 height 2
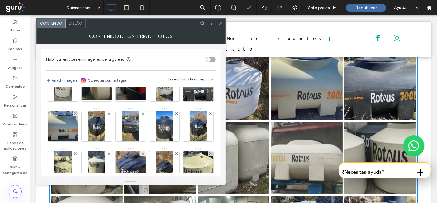
click at [222, 26] on span at bounding box center [221, 23] width 5 height 9
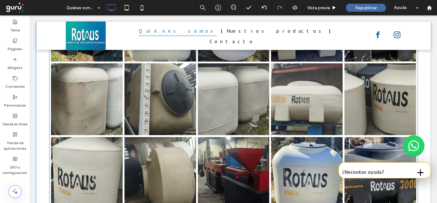
scroll to position [759, 0]
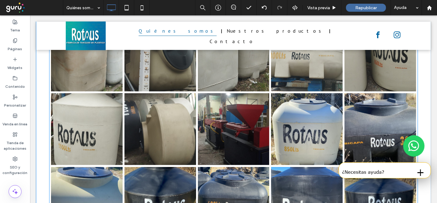
click at [366, 167] on link at bounding box center [380, 203] width 72 height 72
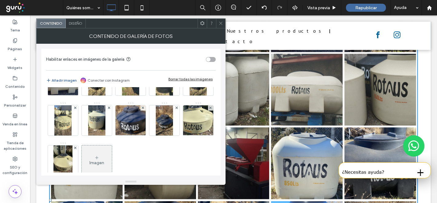
scroll to position [132, 0]
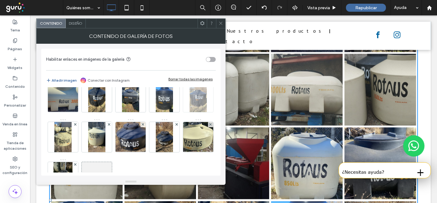
click at [208, 87] on div at bounding box center [210, 84] width 5 height 5
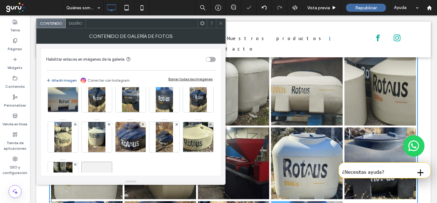
scroll to position [688, 0]
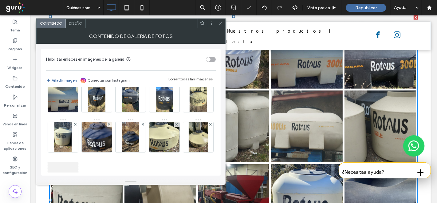
click at [220, 23] on icon at bounding box center [221, 23] width 5 height 5
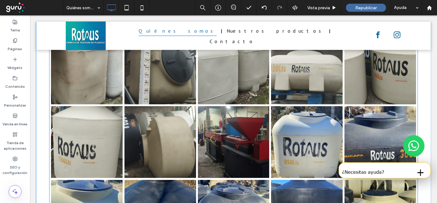
scroll to position [750, 0]
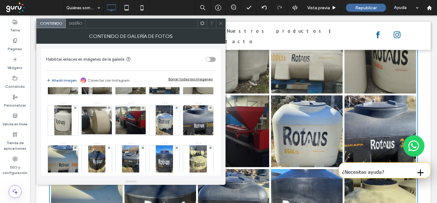
scroll to position [34, 0]
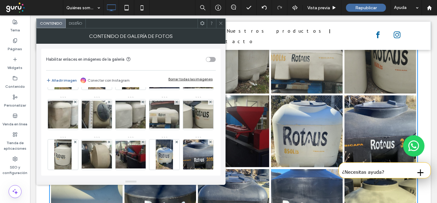
click at [220, 24] on icon at bounding box center [221, 23] width 5 height 5
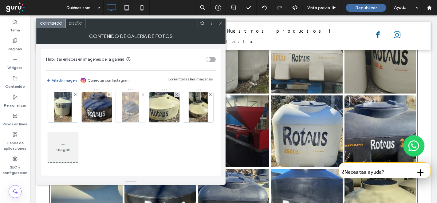
scroll to position [166, 0]
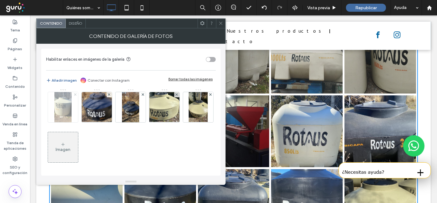
click at [76, 96] on use at bounding box center [75, 94] width 2 height 2
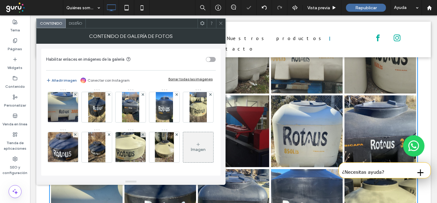
click at [221, 22] on icon at bounding box center [221, 23] width 5 height 5
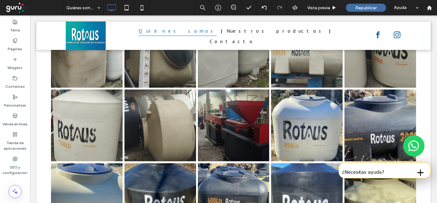
scroll to position [791, 0]
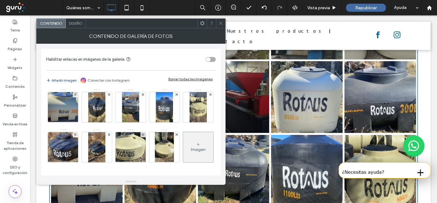
scroll to position [200, 0]
click at [110, 133] on icon at bounding box center [109, 134] width 2 height 2
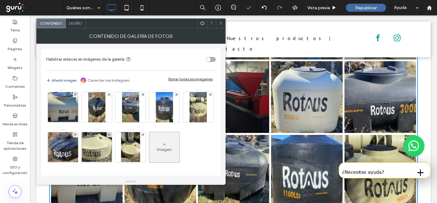
scroll to position [160, 0]
click at [222, 23] on icon at bounding box center [221, 23] width 5 height 5
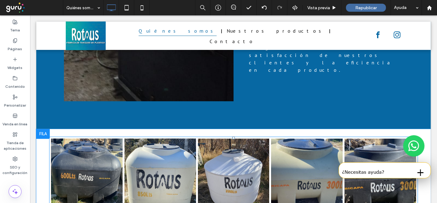
scroll to position [551, 0]
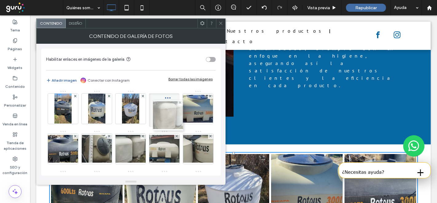
drag, startPoint x: 102, startPoint y: 146, endPoint x: 173, endPoint y: 115, distance: 77.7
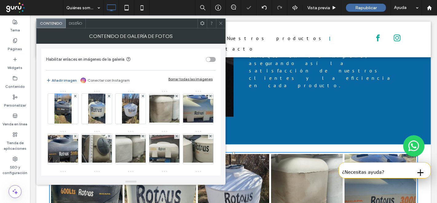
click at [220, 21] on icon at bounding box center [221, 23] width 5 height 5
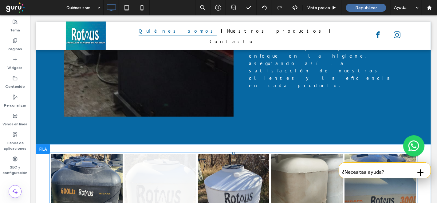
click at [167, 154] on link at bounding box center [160, 190] width 72 height 72
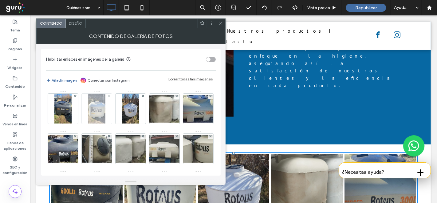
click at [110, 95] on use at bounding box center [109, 96] width 2 height 2
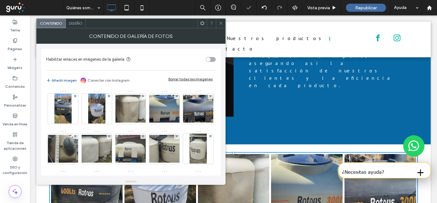
click at [222, 26] on span at bounding box center [221, 23] width 5 height 9
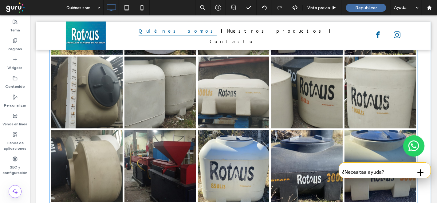
scroll to position [688, 0]
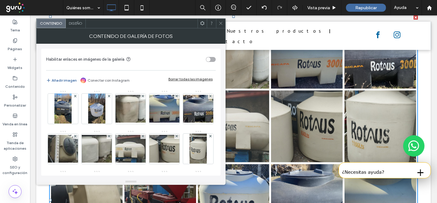
click at [73, 23] on span "Diseño" at bounding box center [76, 23] width 14 height 5
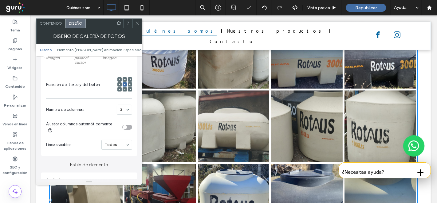
scroll to position [991, 0]
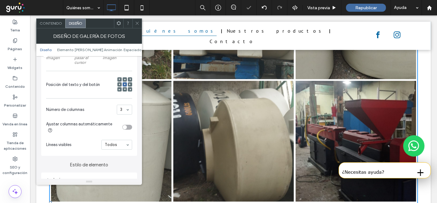
click at [137, 23] on use at bounding box center [137, 23] width 3 height 3
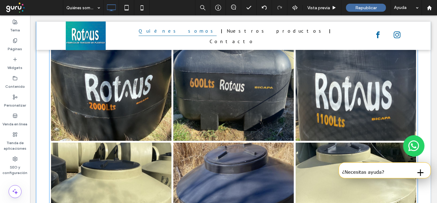
scroll to position [1333, 0]
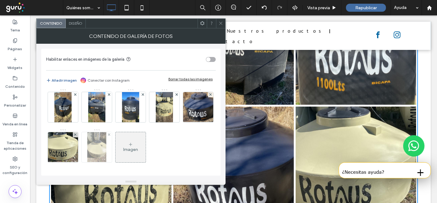
scroll to position [160, 0]
click at [108, 133] on use at bounding box center [109, 134] width 2 height 2
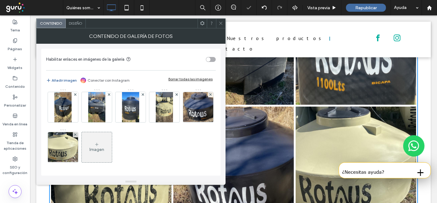
click at [221, 26] on span at bounding box center [221, 23] width 5 height 9
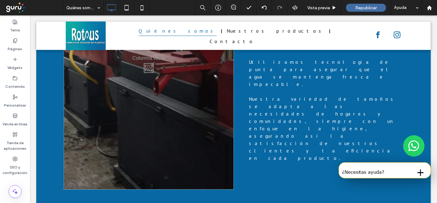
scroll to position [342, 0]
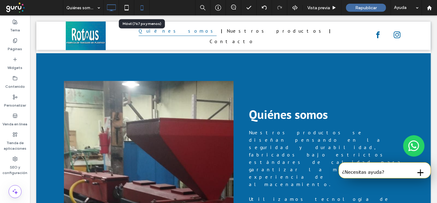
click at [141, 6] on use at bounding box center [142, 7] width 3 height 5
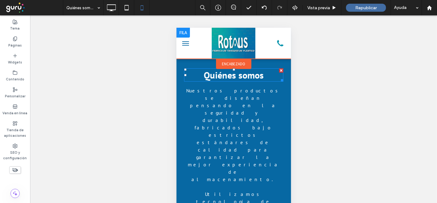
scroll to position [342, 0]
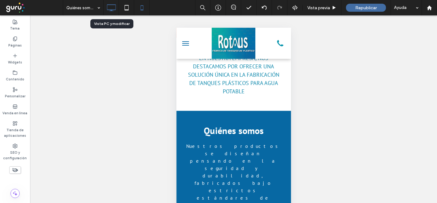
click at [113, 6] on icon at bounding box center [111, 8] width 12 height 12
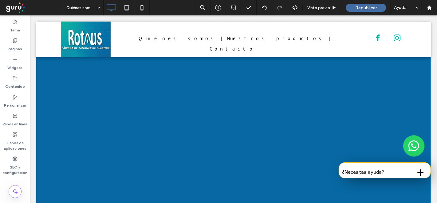
scroll to position [0, 0]
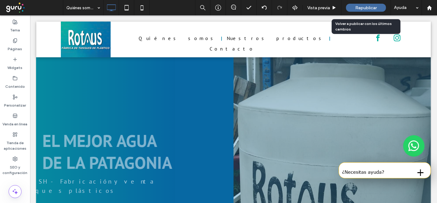
click at [363, 6] on span "Republicar" at bounding box center [367, 7] width 22 height 5
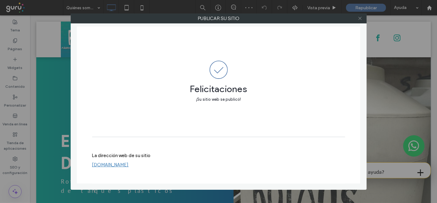
click at [361, 19] on icon at bounding box center [360, 18] width 5 height 5
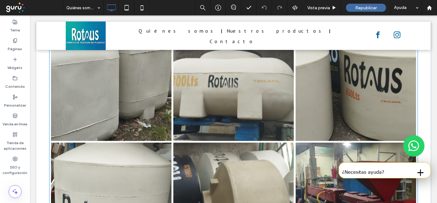
scroll to position [991, 0]
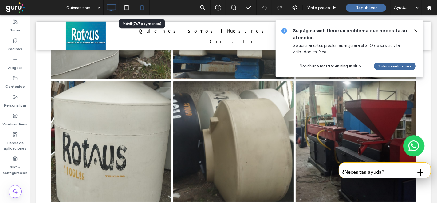
click at [141, 8] on icon at bounding box center [142, 8] width 12 height 12
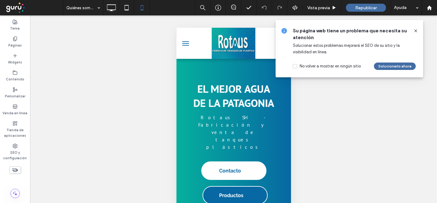
scroll to position [0, 0]
drag, startPoint x: 416, startPoint y: 31, endPoint x: 70, endPoint y: 129, distance: 359.5
click at [416, 31] on icon at bounding box center [416, 30] width 5 height 5
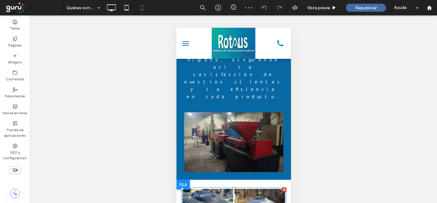
scroll to position [786, 0]
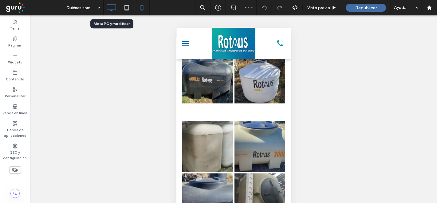
click at [113, 11] on icon at bounding box center [111, 8] width 12 height 12
